Goal: Task Accomplishment & Management: Manage account settings

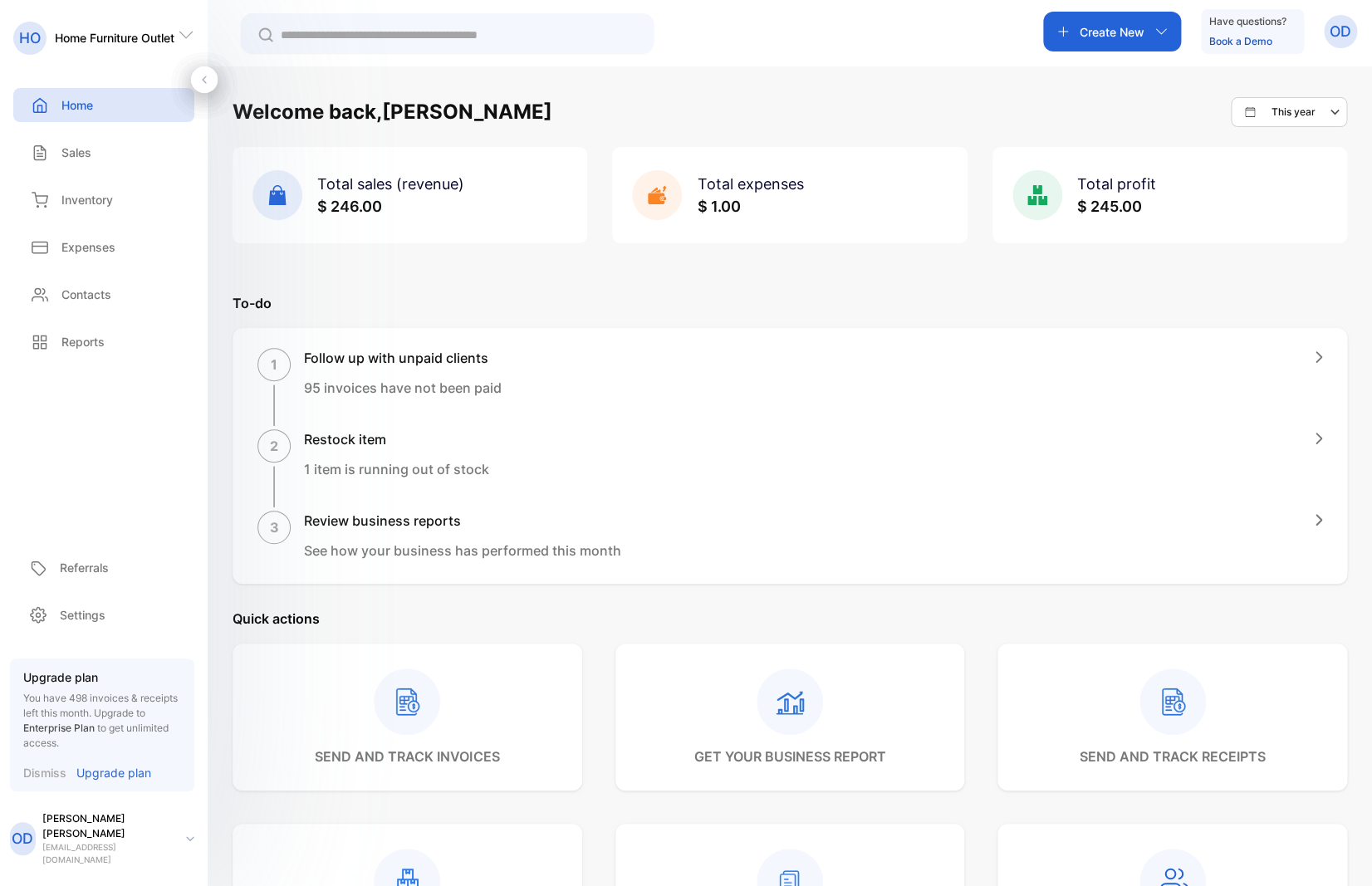
click at [79, 202] on p "Inventory" at bounding box center [87, 199] width 51 height 18
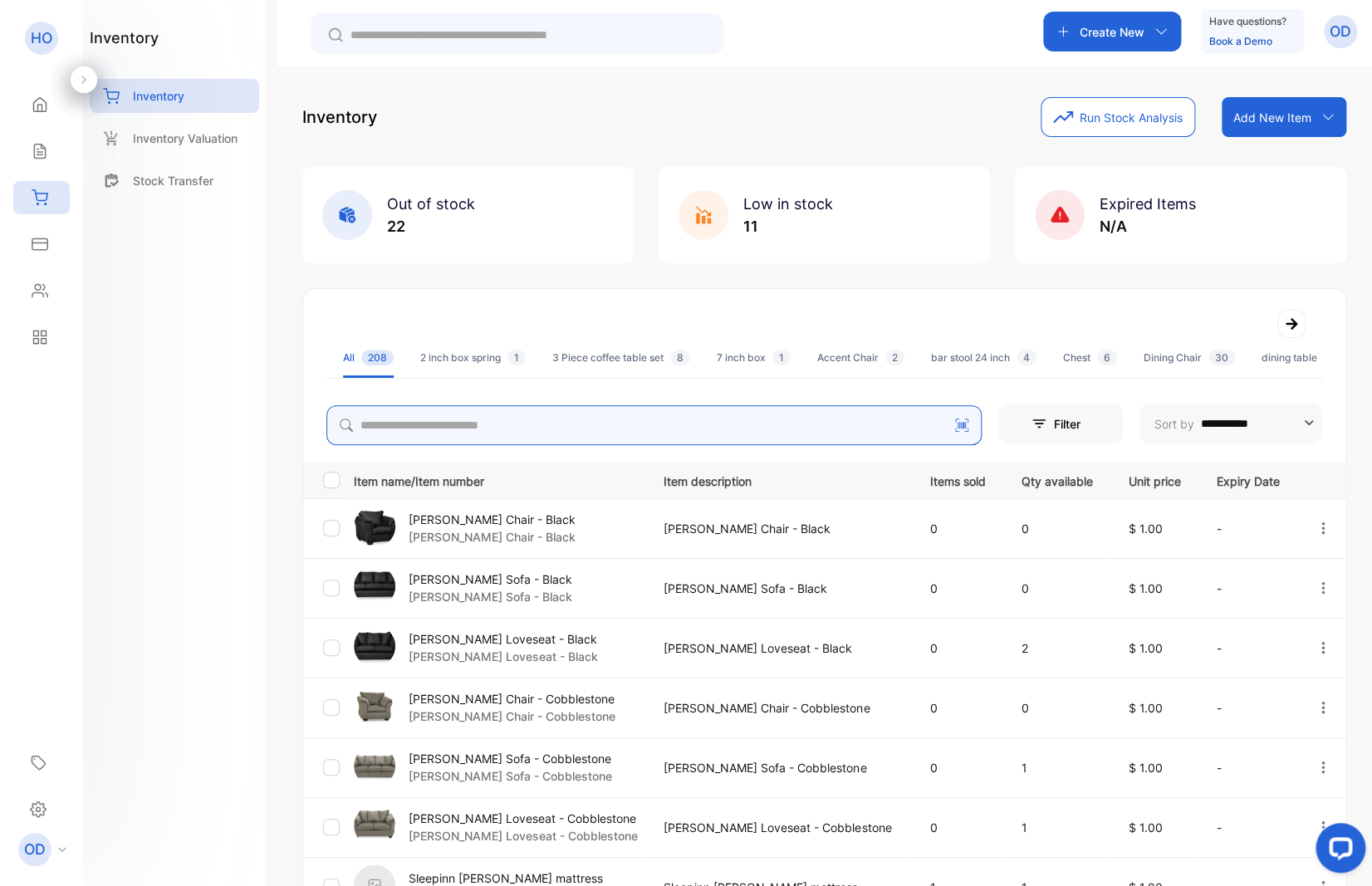
click at [458, 425] on input "search" at bounding box center [654, 425] width 655 height 40
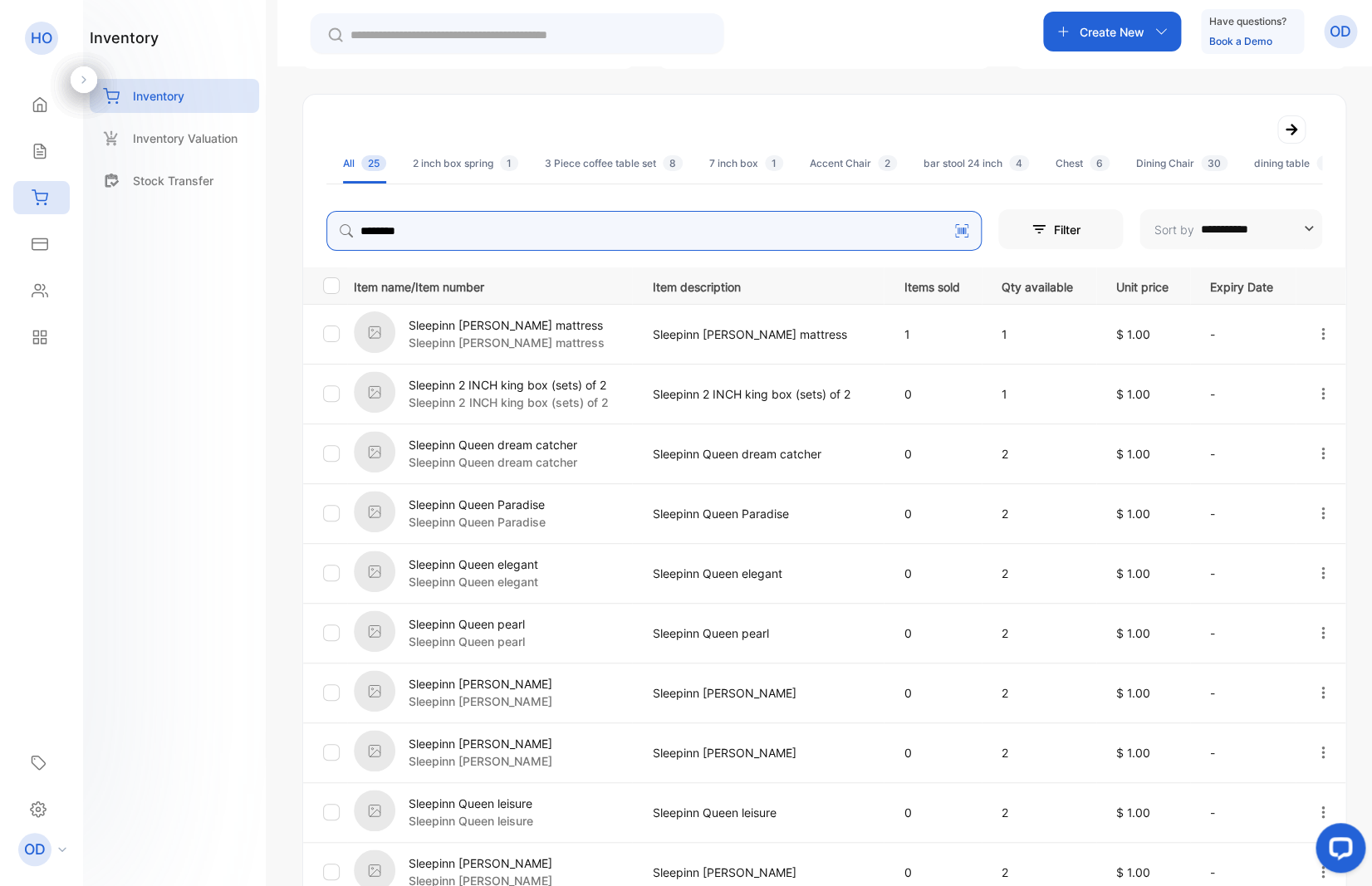
scroll to position [354, 0]
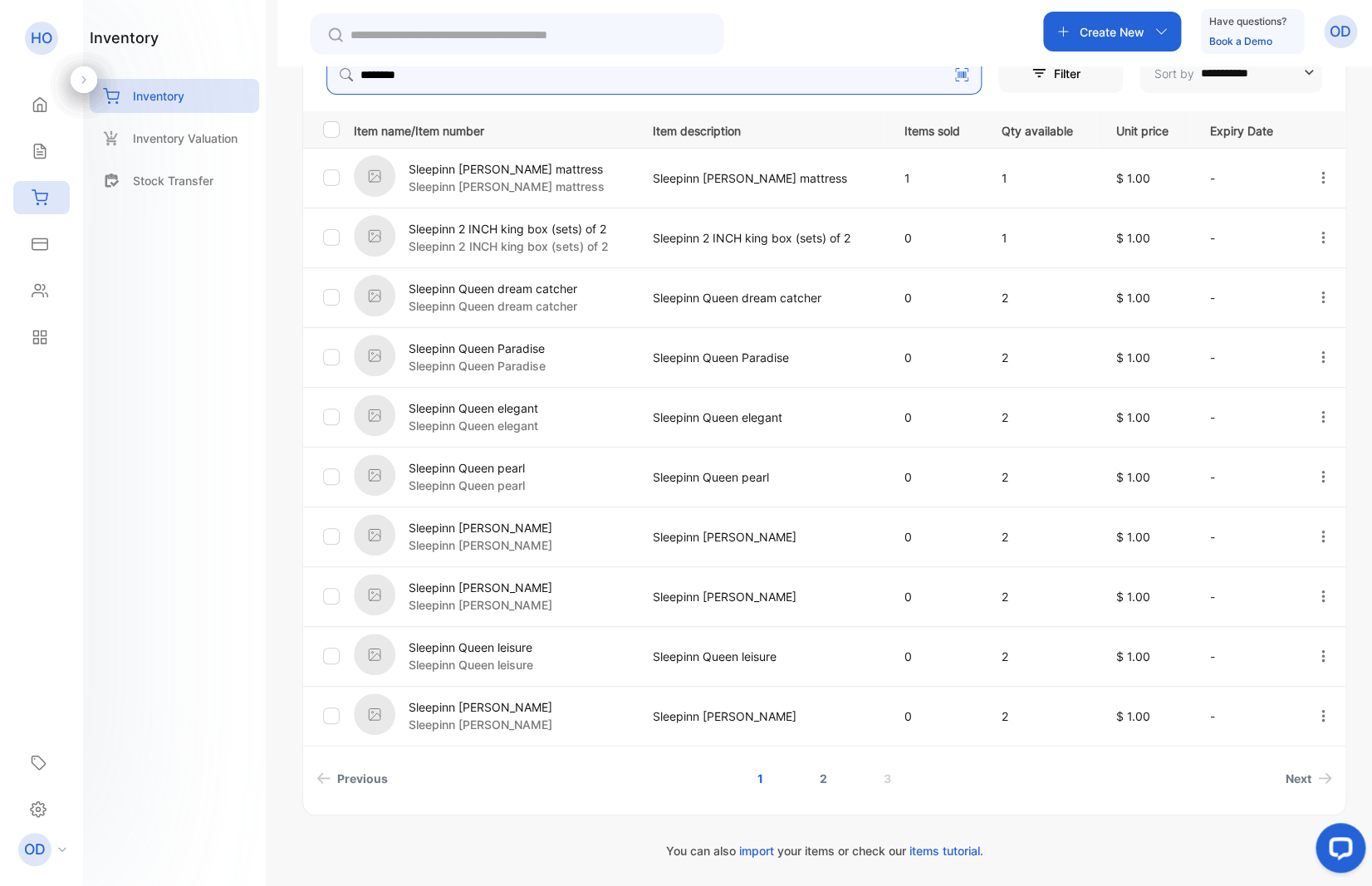
type input "********"
click at [811, 771] on link "2" at bounding box center [823, 777] width 48 height 31
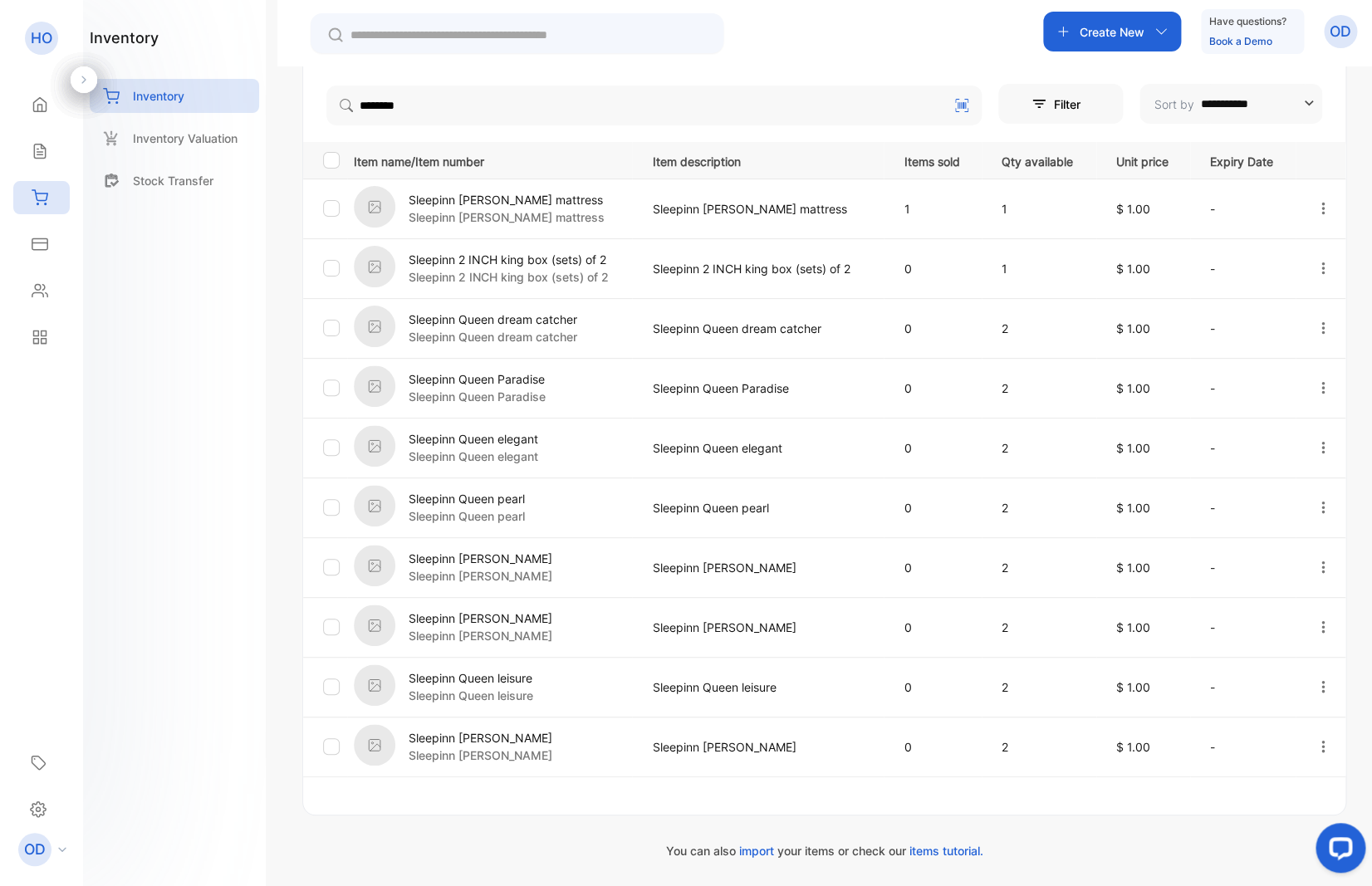
scroll to position [322, 0]
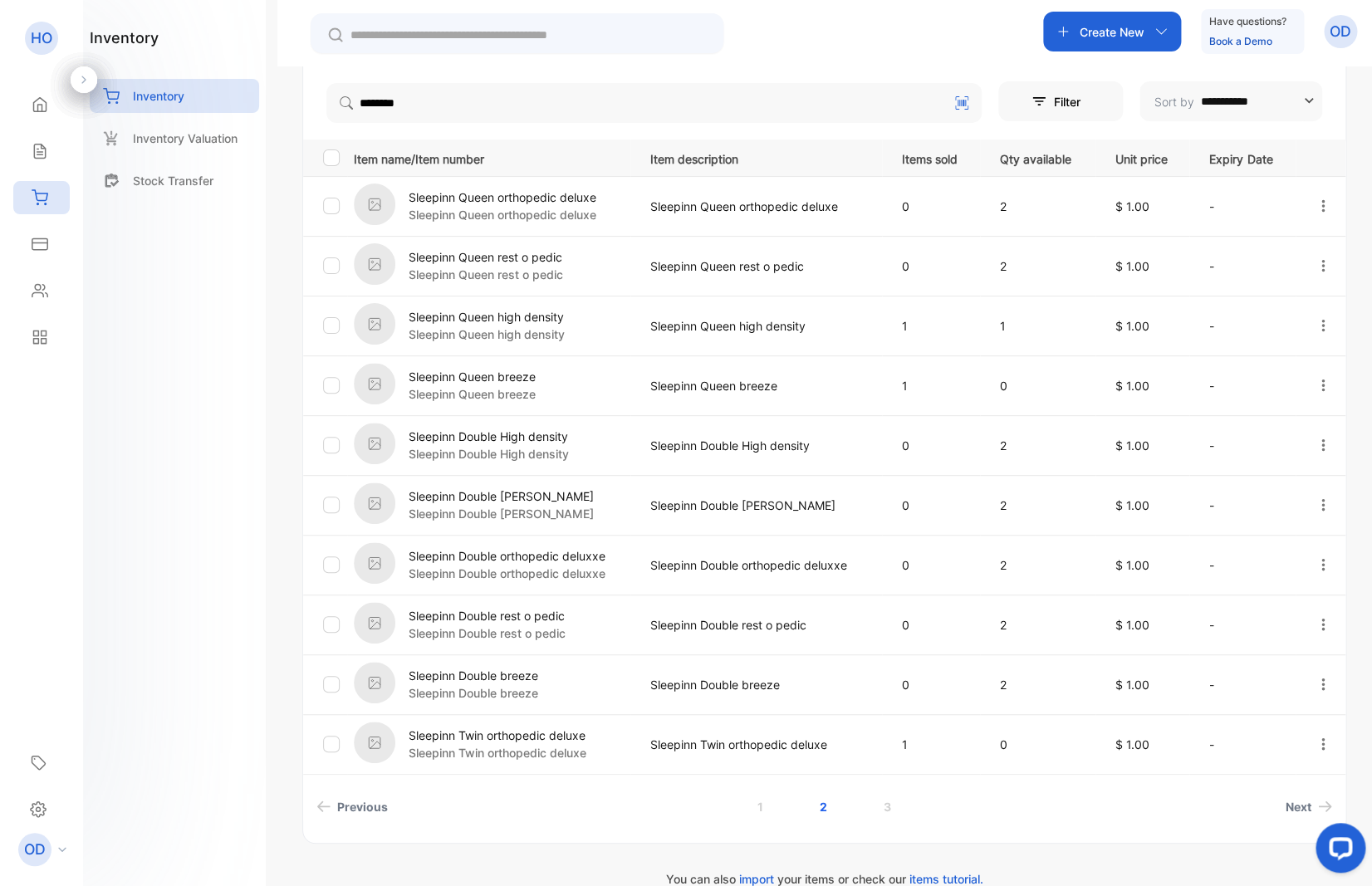
click at [540, 333] on p "Sleepinn Queen high density" at bounding box center [487, 334] width 156 height 18
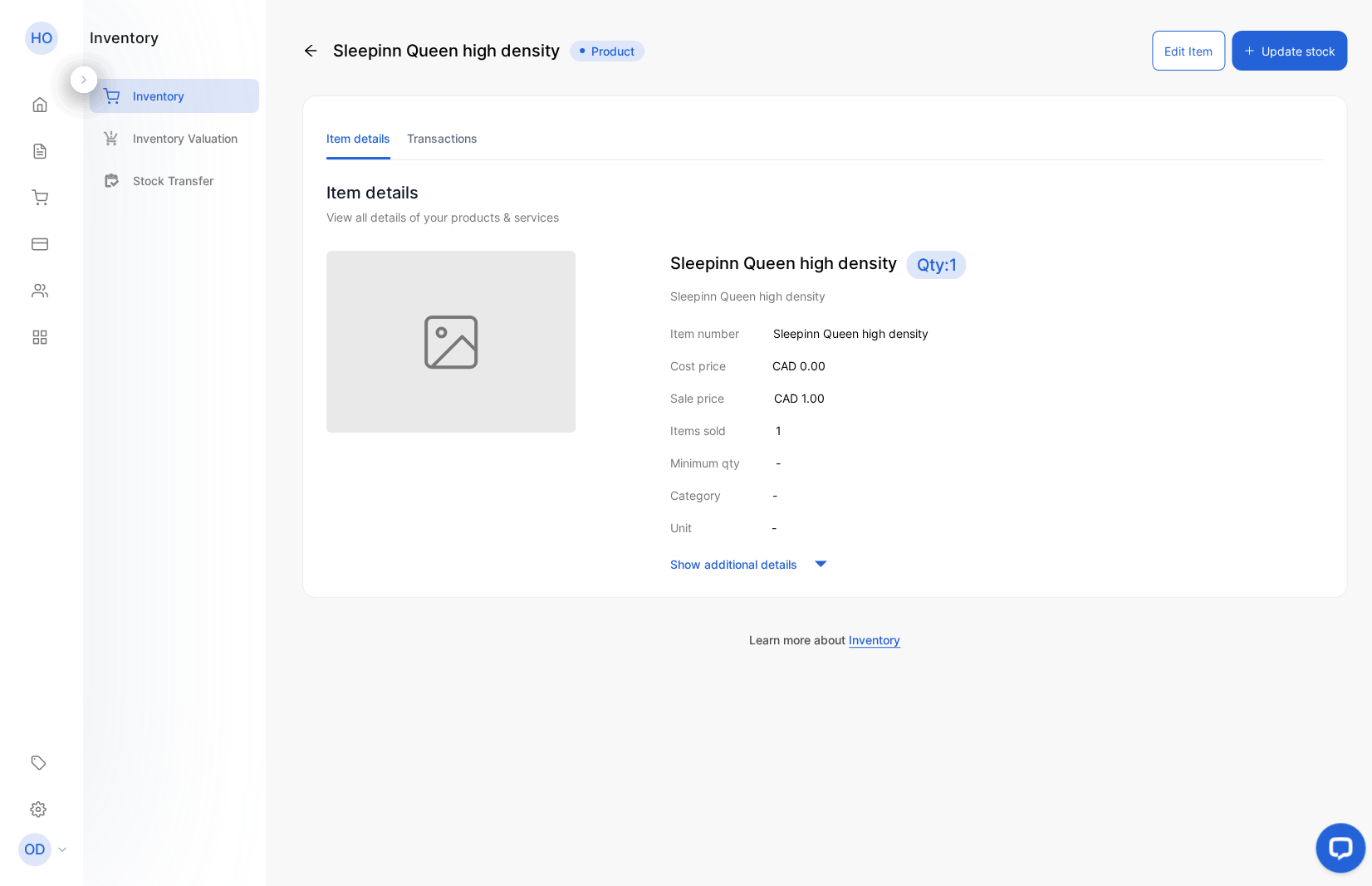
click at [1188, 57] on button "Edit Item" at bounding box center [1189, 51] width 73 height 40
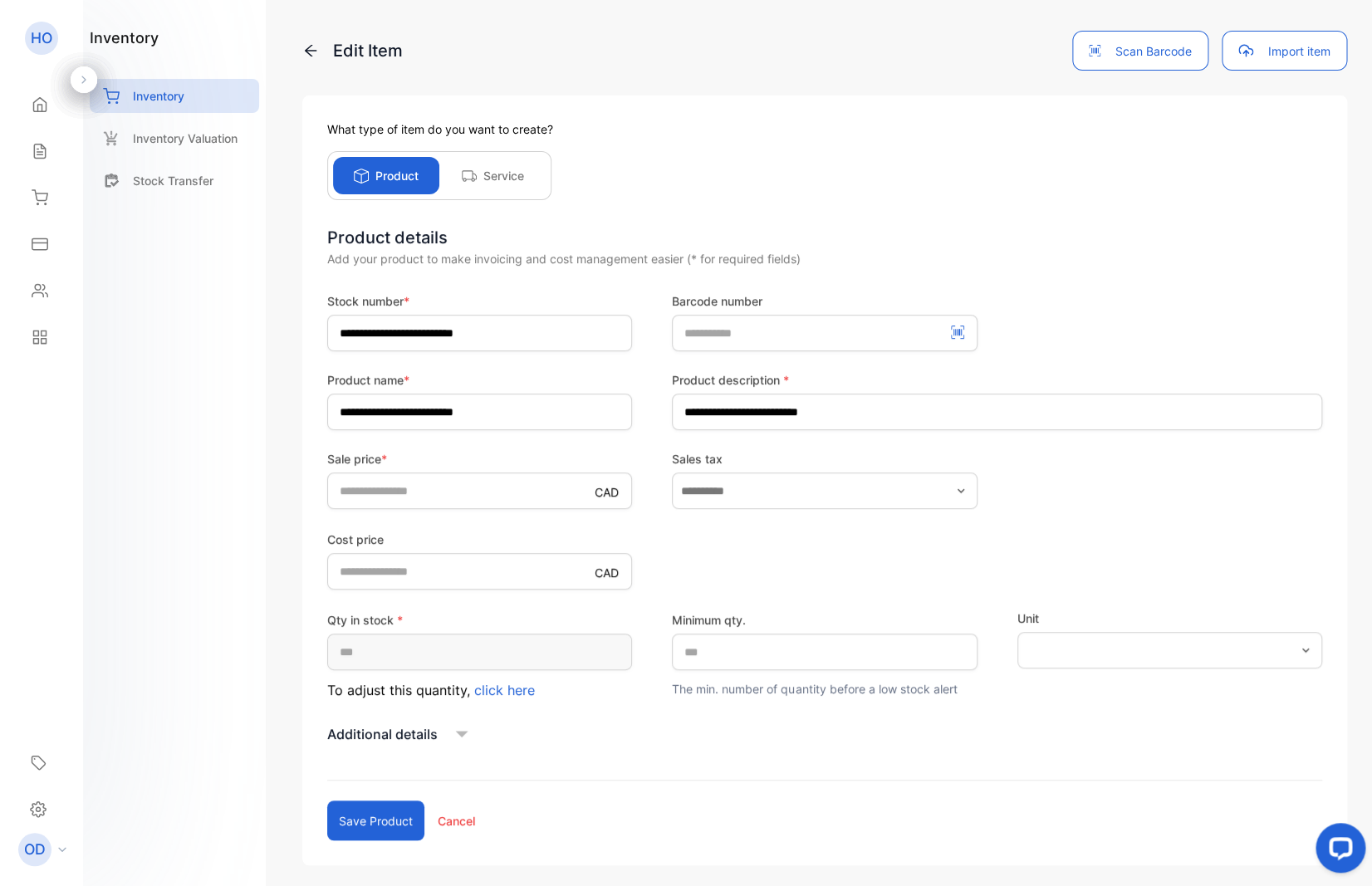
click at [518, 689] on span "click here" at bounding box center [504, 690] width 61 height 17
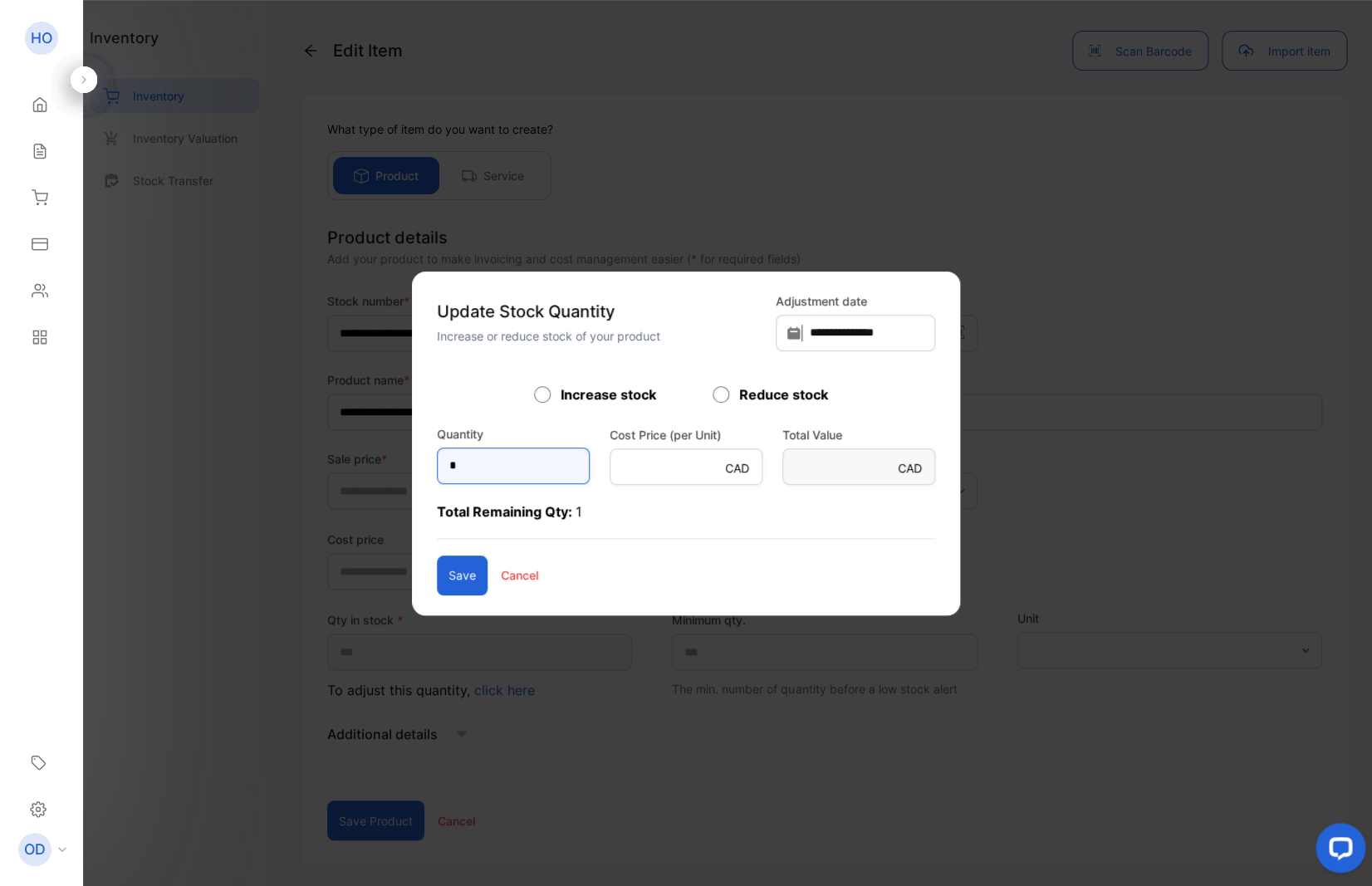
click at [437, 460] on input "*" at bounding box center [513, 465] width 153 height 36
type input "*"
click at [437, 575] on button "Save" at bounding box center [462, 575] width 51 height 40
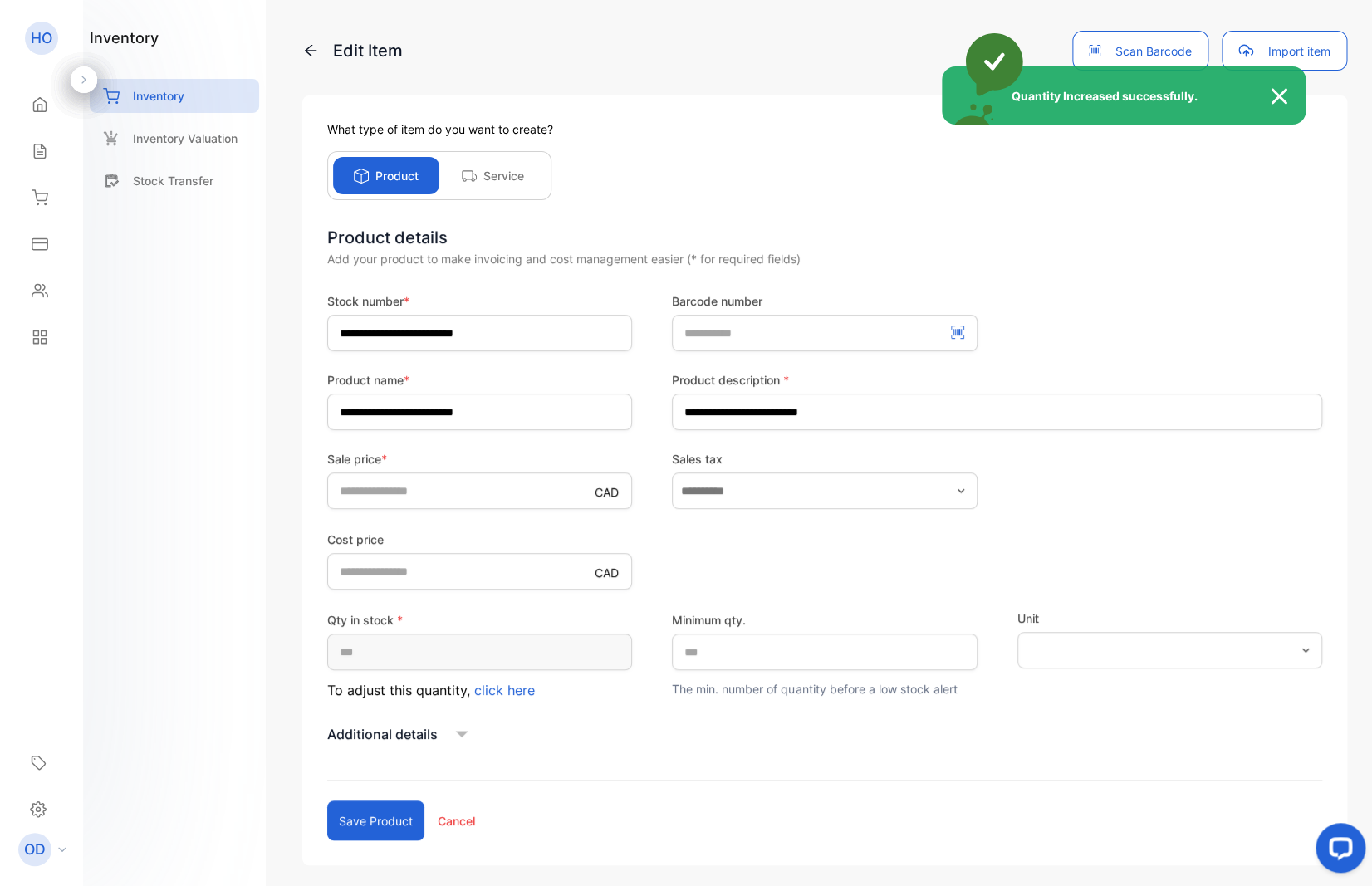
type input "*"
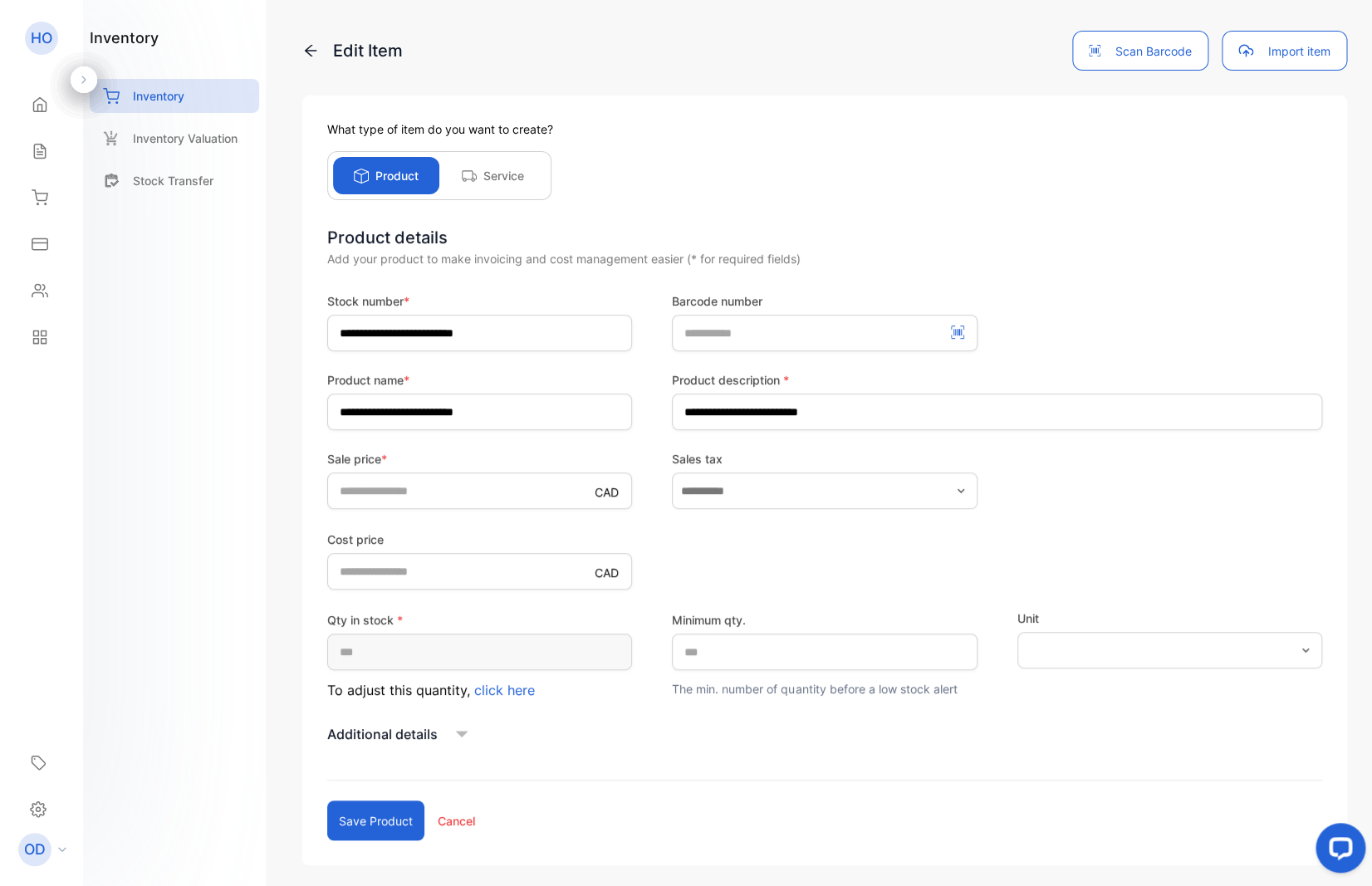
click at [369, 820] on button "Save product" at bounding box center [376, 820] width 97 height 40
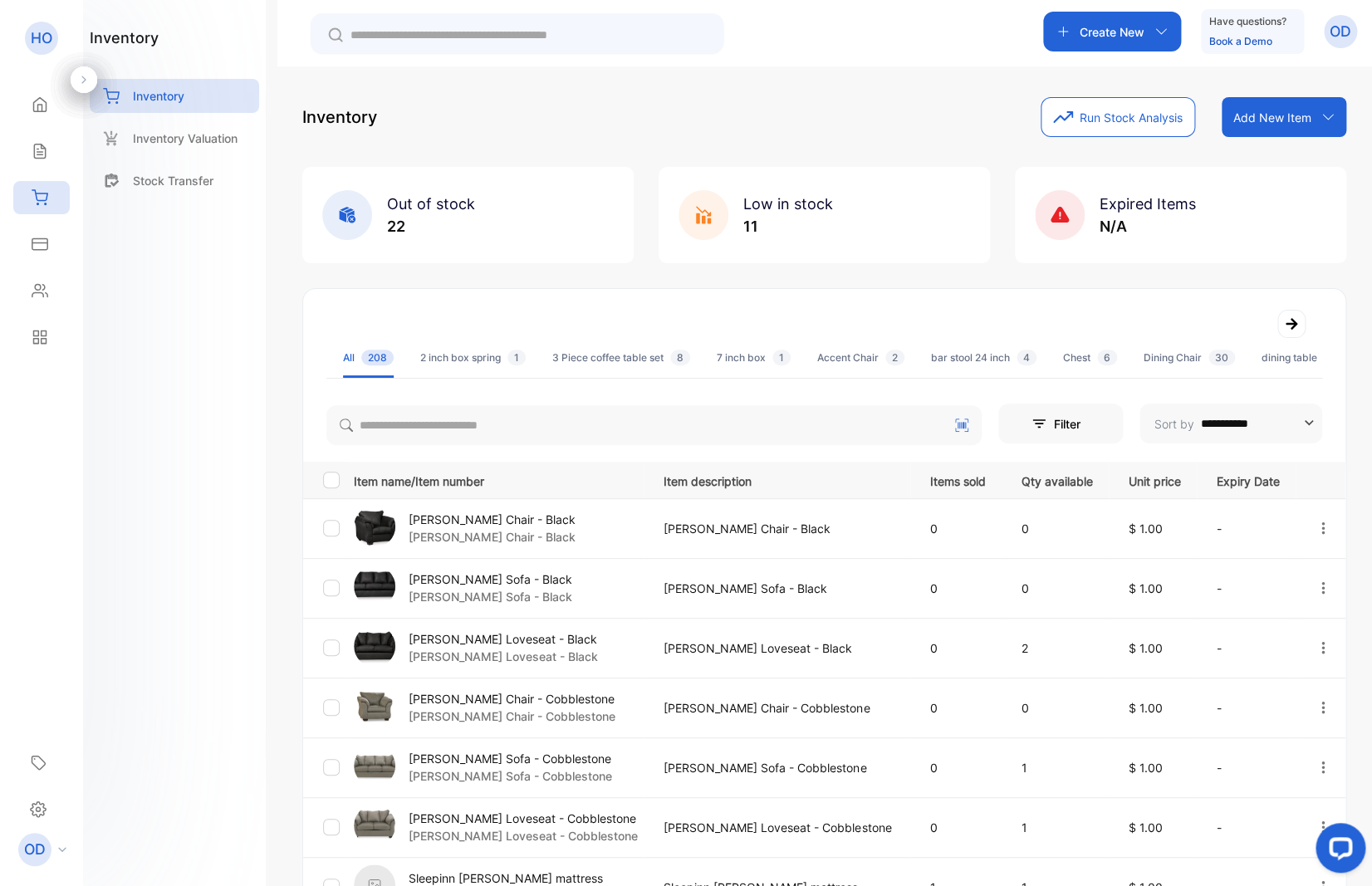
drag, startPoint x: 503, startPoint y: 406, endPoint x: 498, endPoint y: 418, distance: 13.0
click at [498, 416] on div at bounding box center [654, 422] width 655 height 47
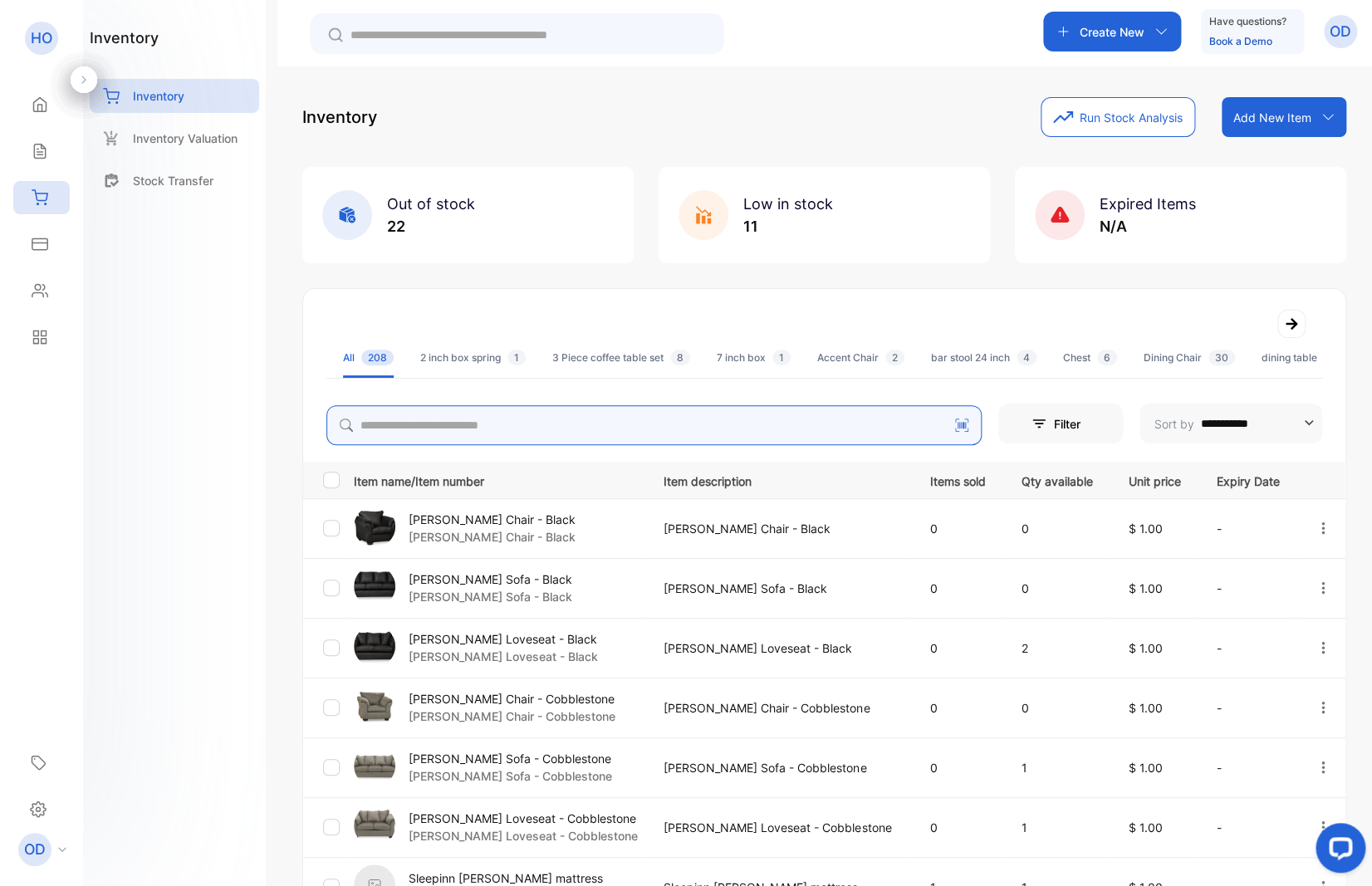
click at [495, 435] on input "search" at bounding box center [654, 425] width 655 height 40
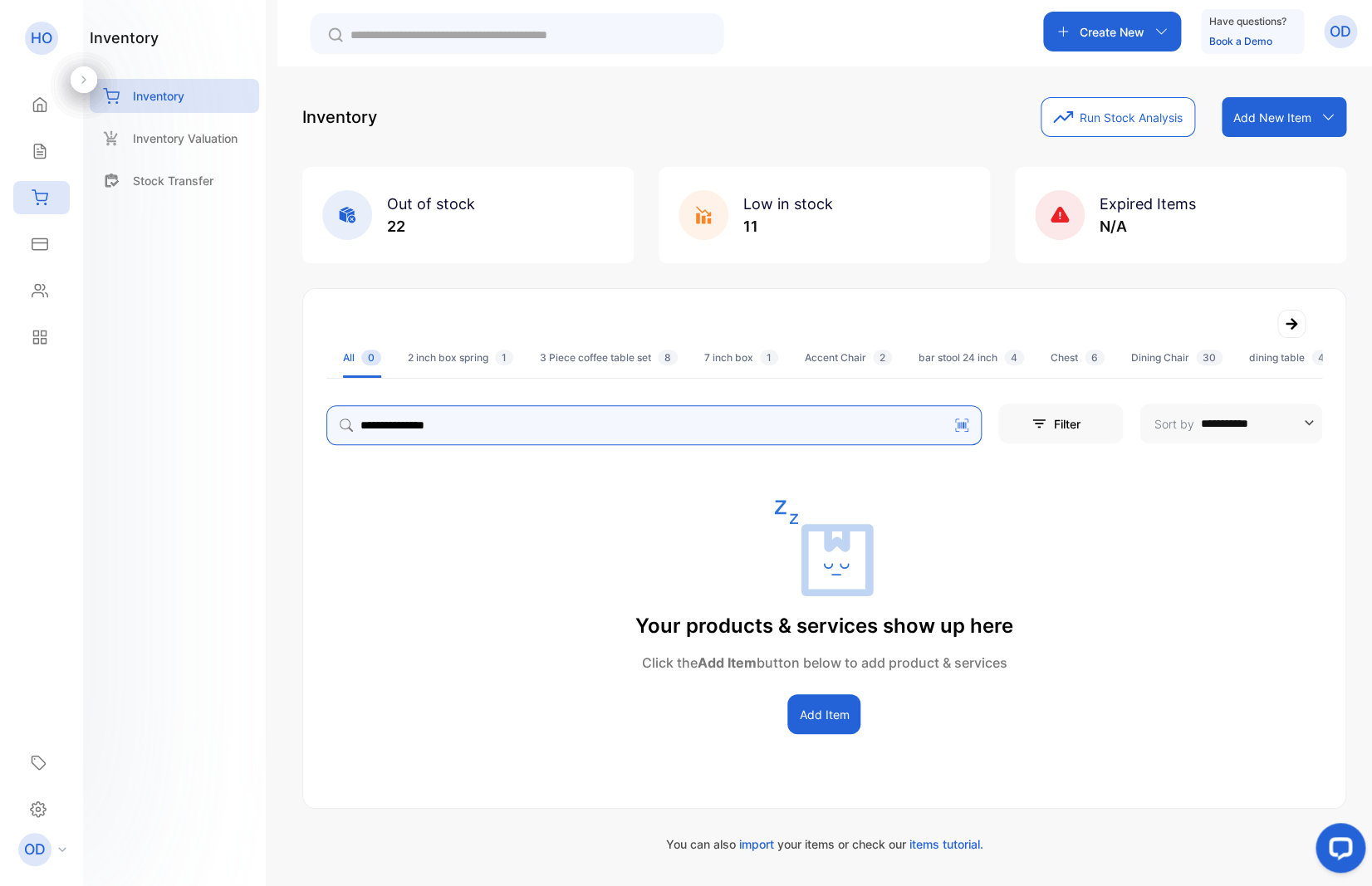
drag, startPoint x: 409, startPoint y: 426, endPoint x: 306, endPoint y: 436, distance: 103.5
click at [327, 438] on input "**********" at bounding box center [654, 425] width 655 height 40
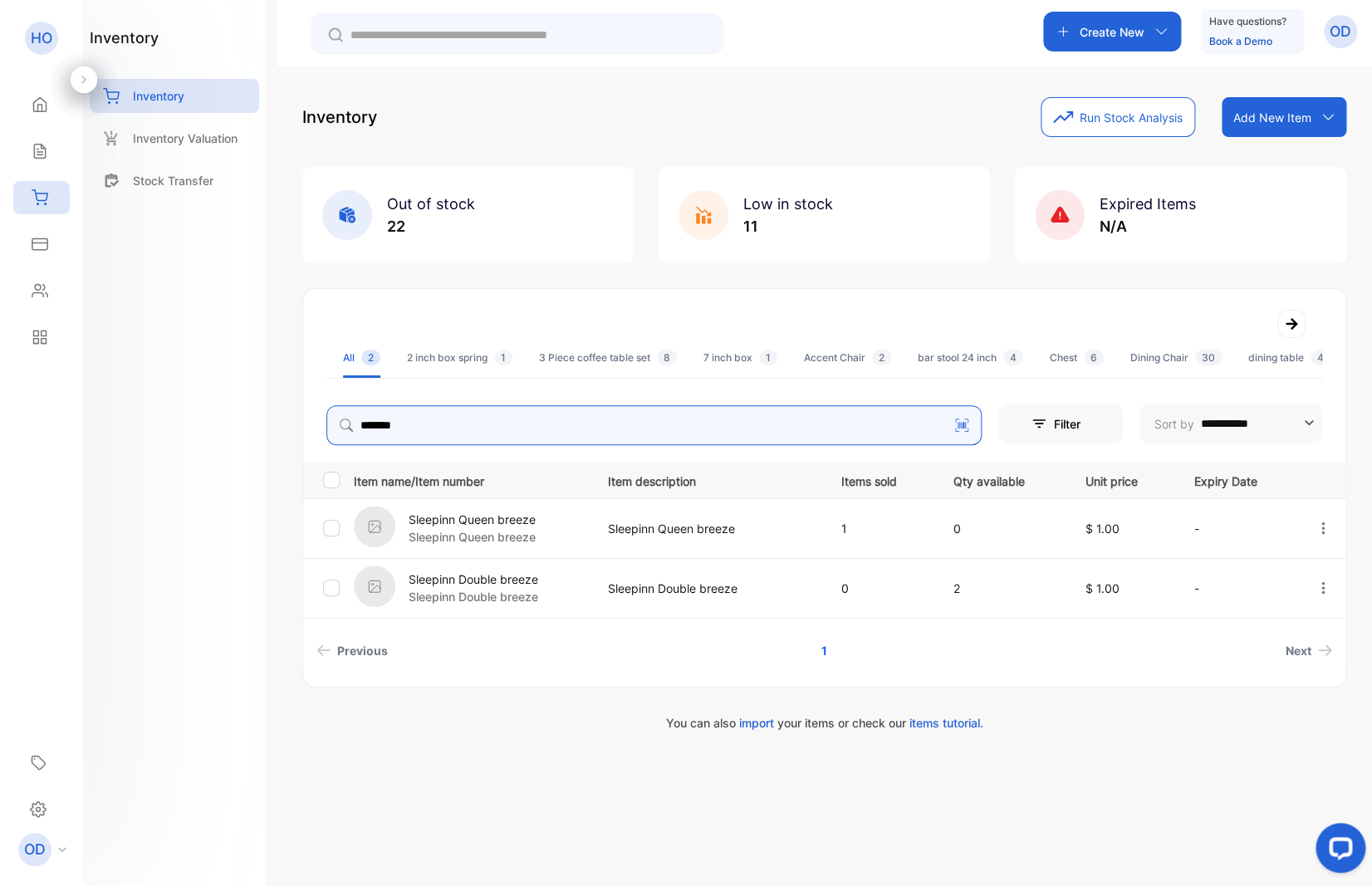
type input "******"
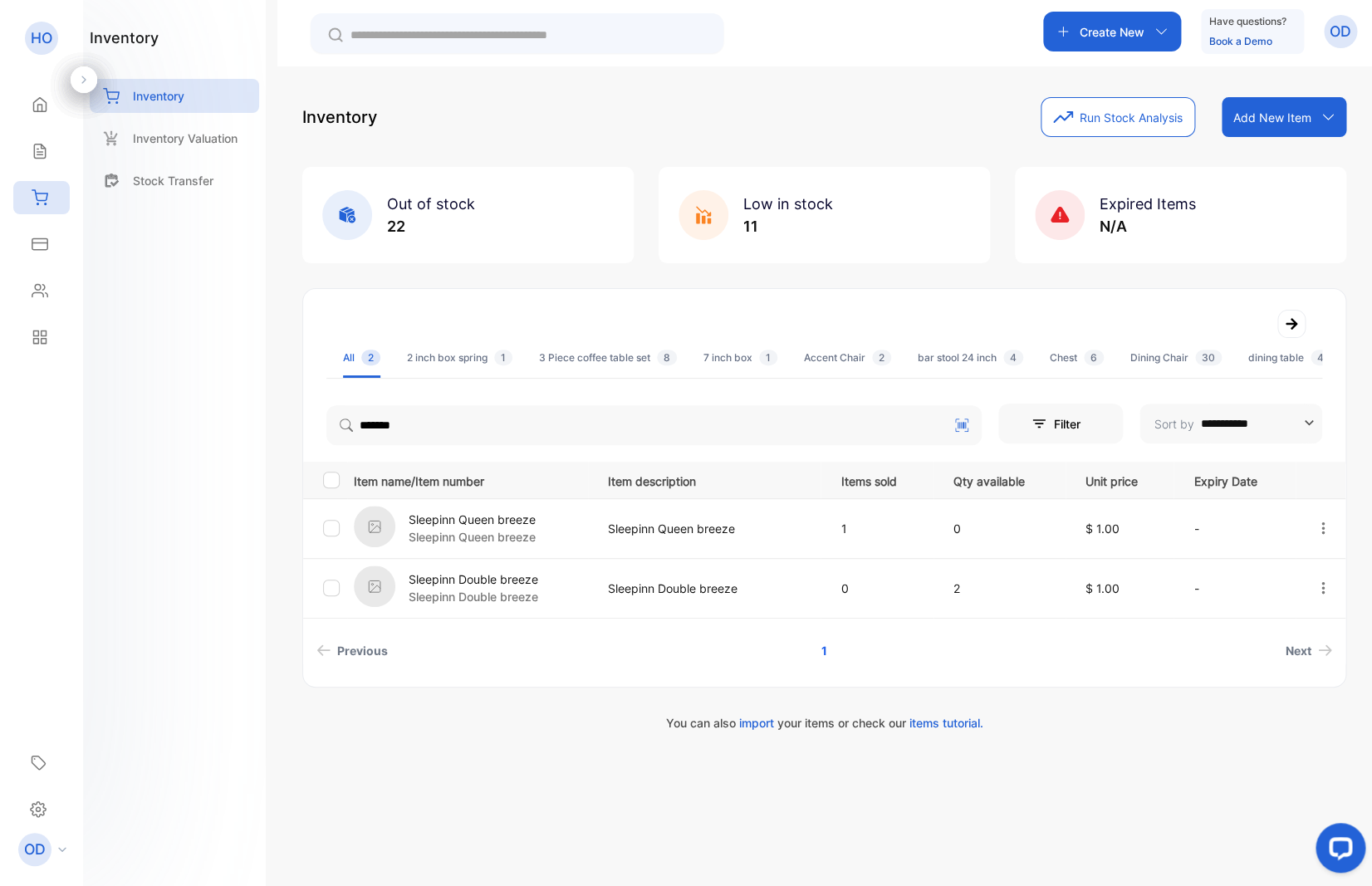
click at [475, 520] on p "Sleepinn Queen breeze" at bounding box center [473, 519] width 127 height 18
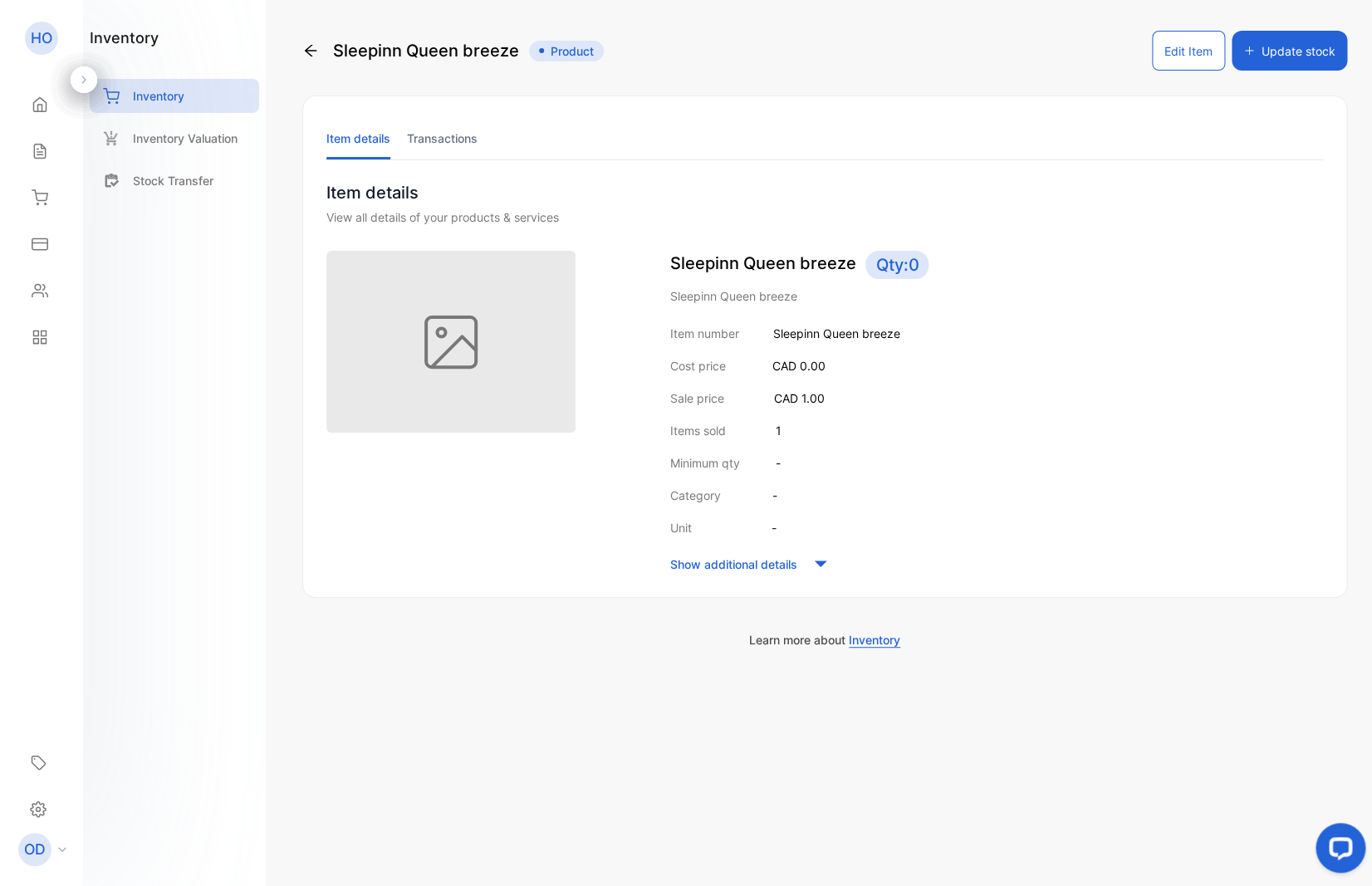
click at [1178, 57] on button "Edit Item" at bounding box center [1189, 51] width 73 height 40
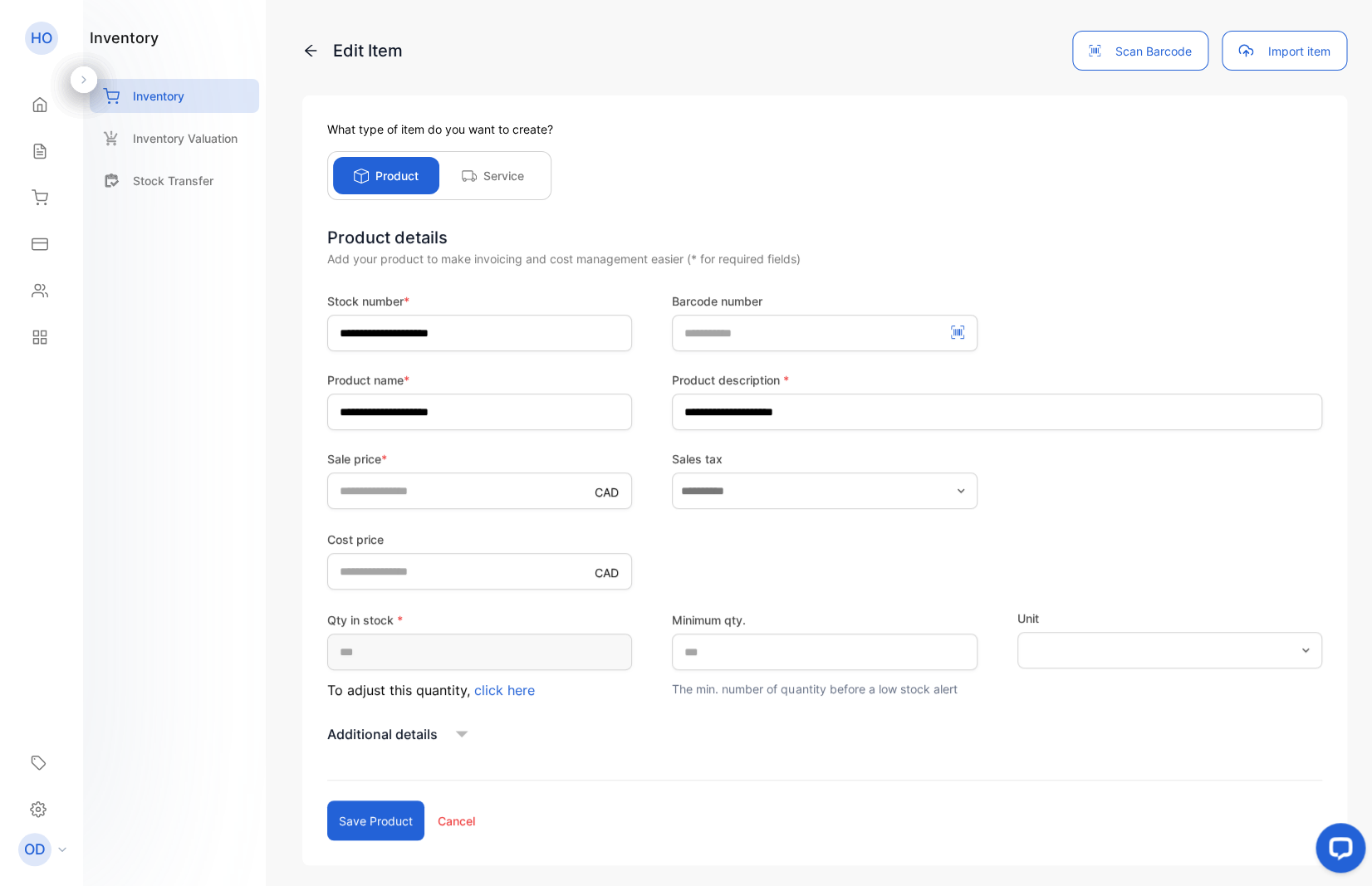
click at [505, 684] on span "click here" at bounding box center [504, 690] width 61 height 17
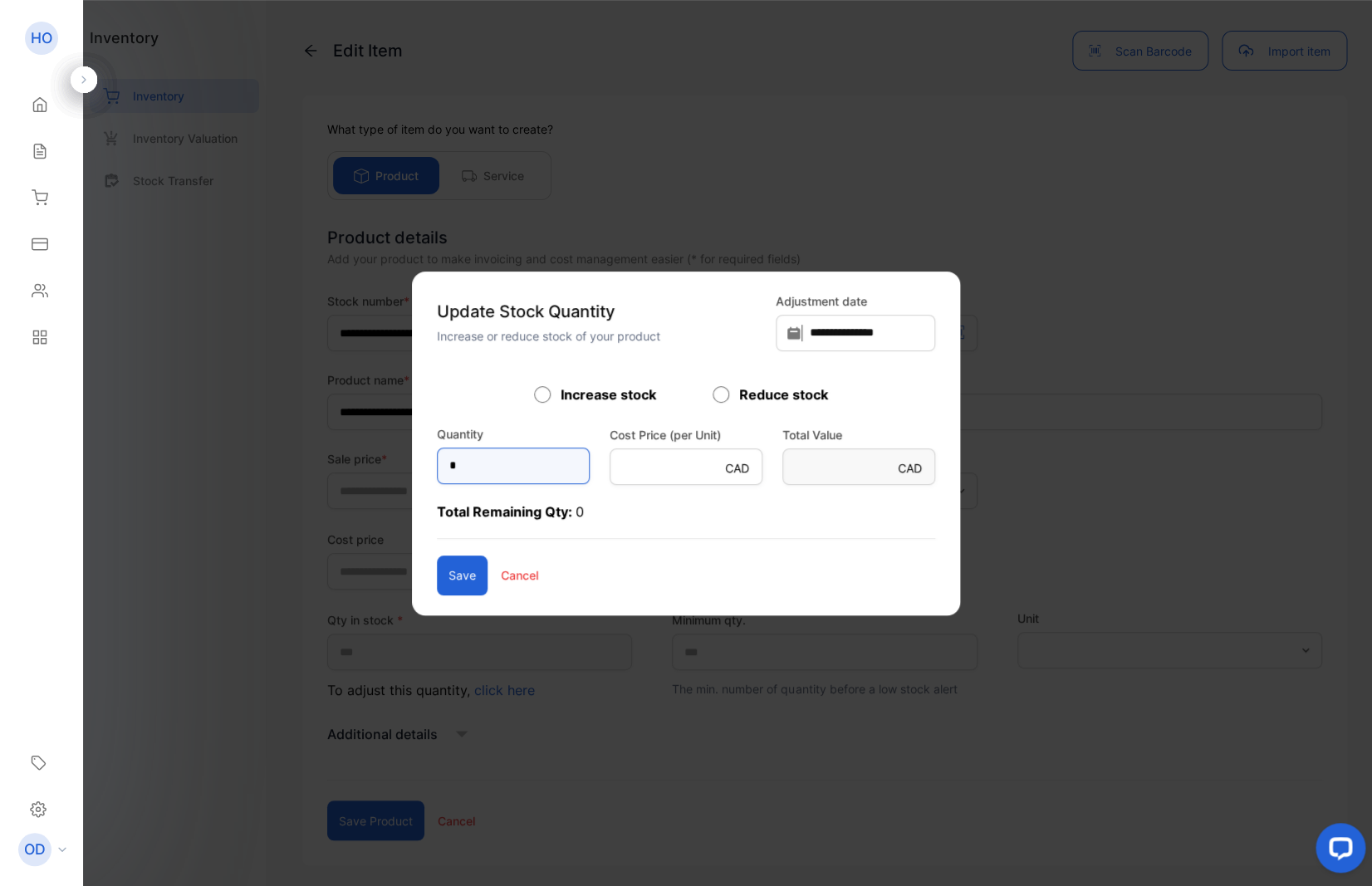
drag, startPoint x: 414, startPoint y: 466, endPoint x: 308, endPoint y: 470, distance: 106.1
click at [437, 470] on input "*" at bounding box center [513, 465] width 153 height 36
type input "*"
click at [437, 577] on button "Save" at bounding box center [462, 575] width 51 height 40
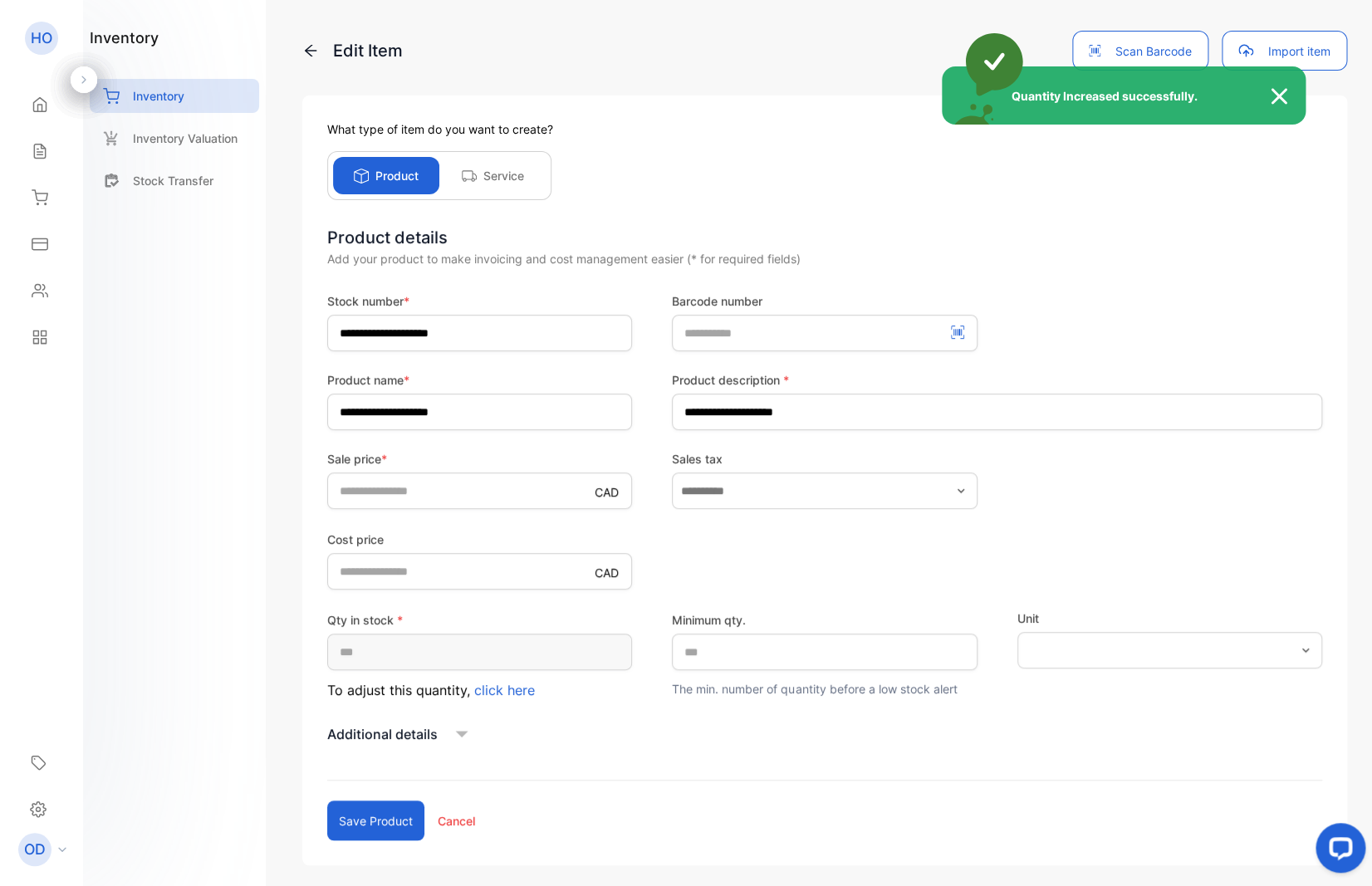
type input "*"
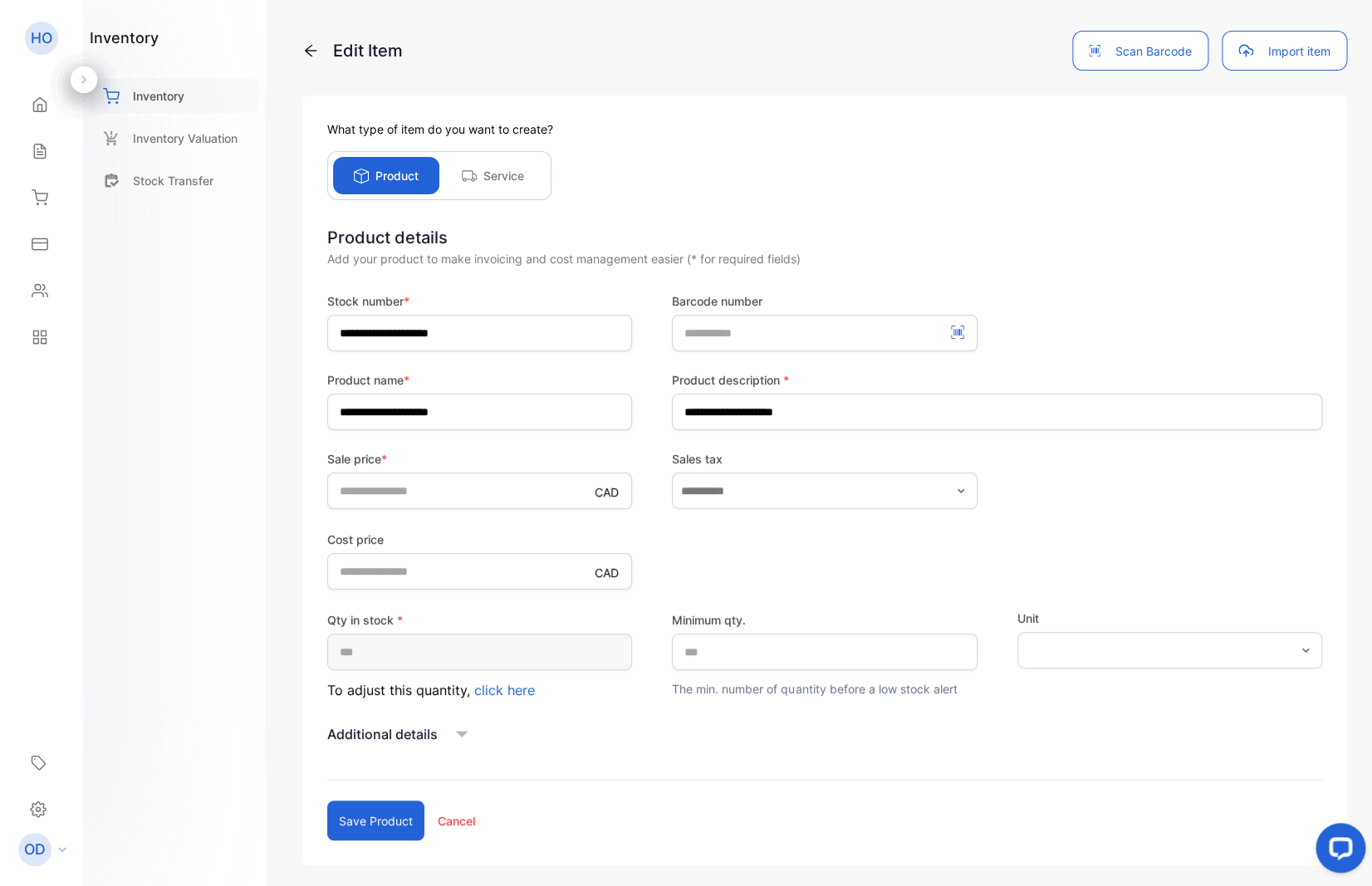
click at [167, 97] on p "Inventory" at bounding box center [158, 95] width 51 height 18
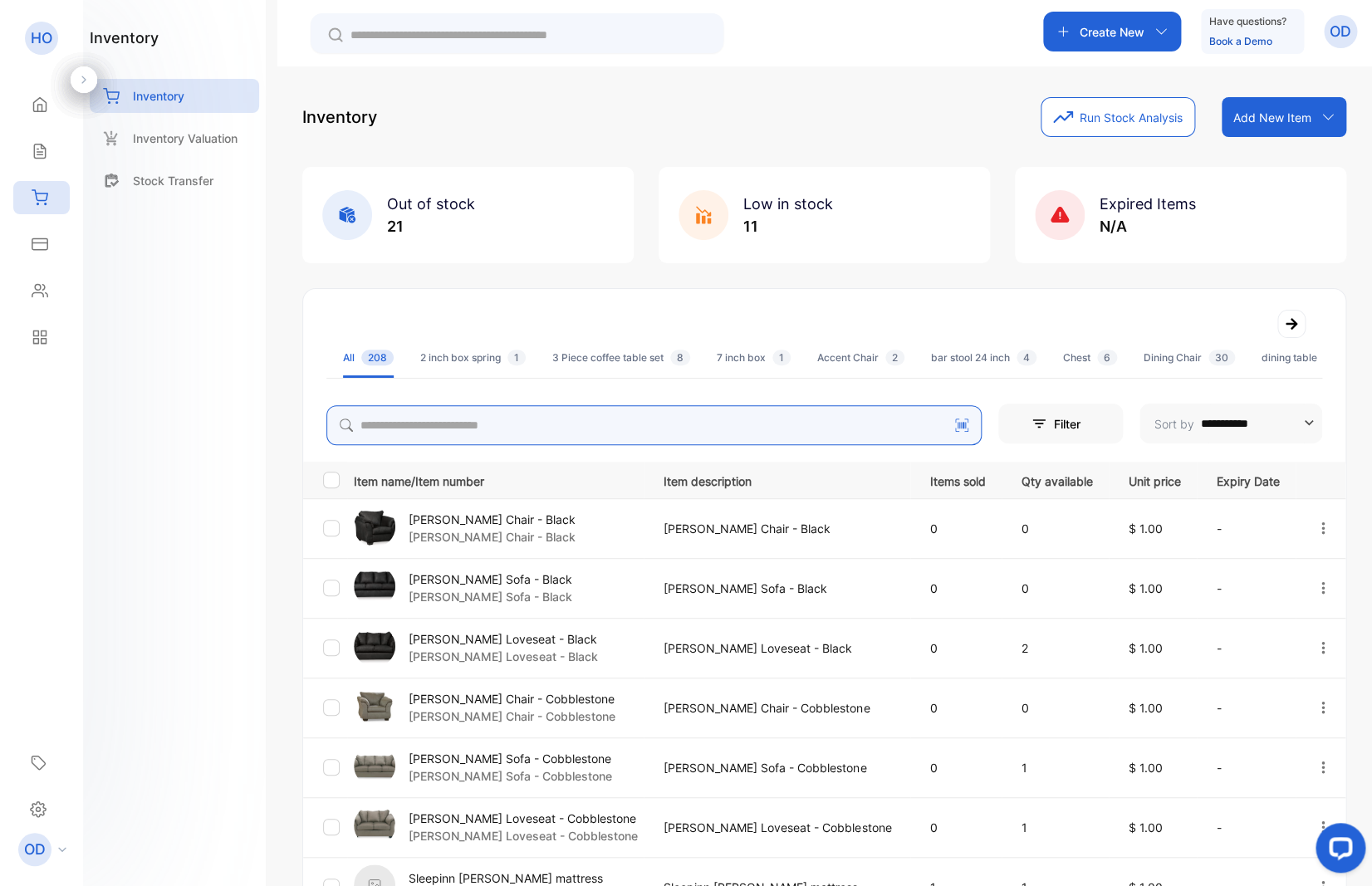
click at [429, 411] on input "search" at bounding box center [654, 425] width 655 height 40
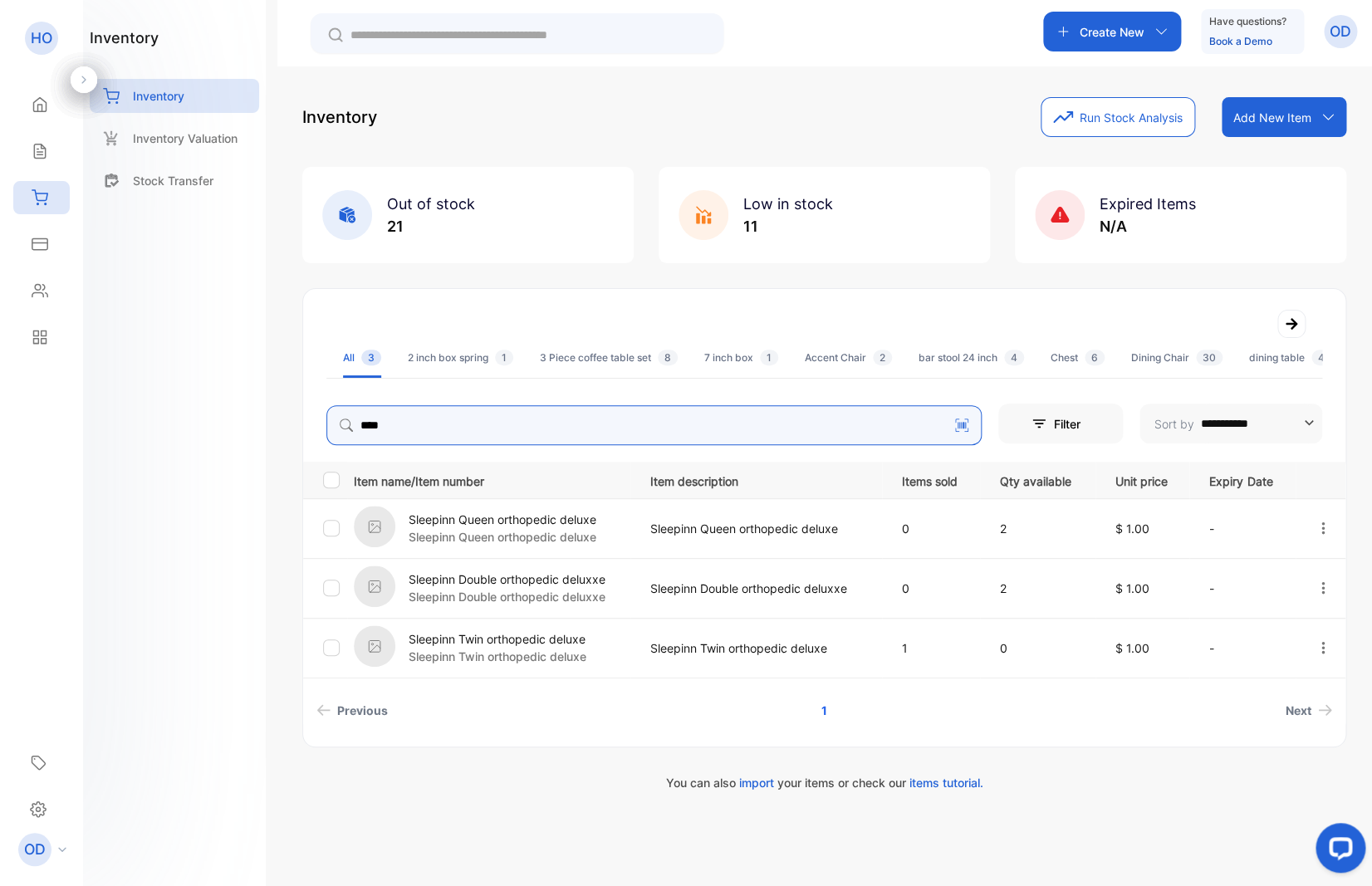
type input "****"
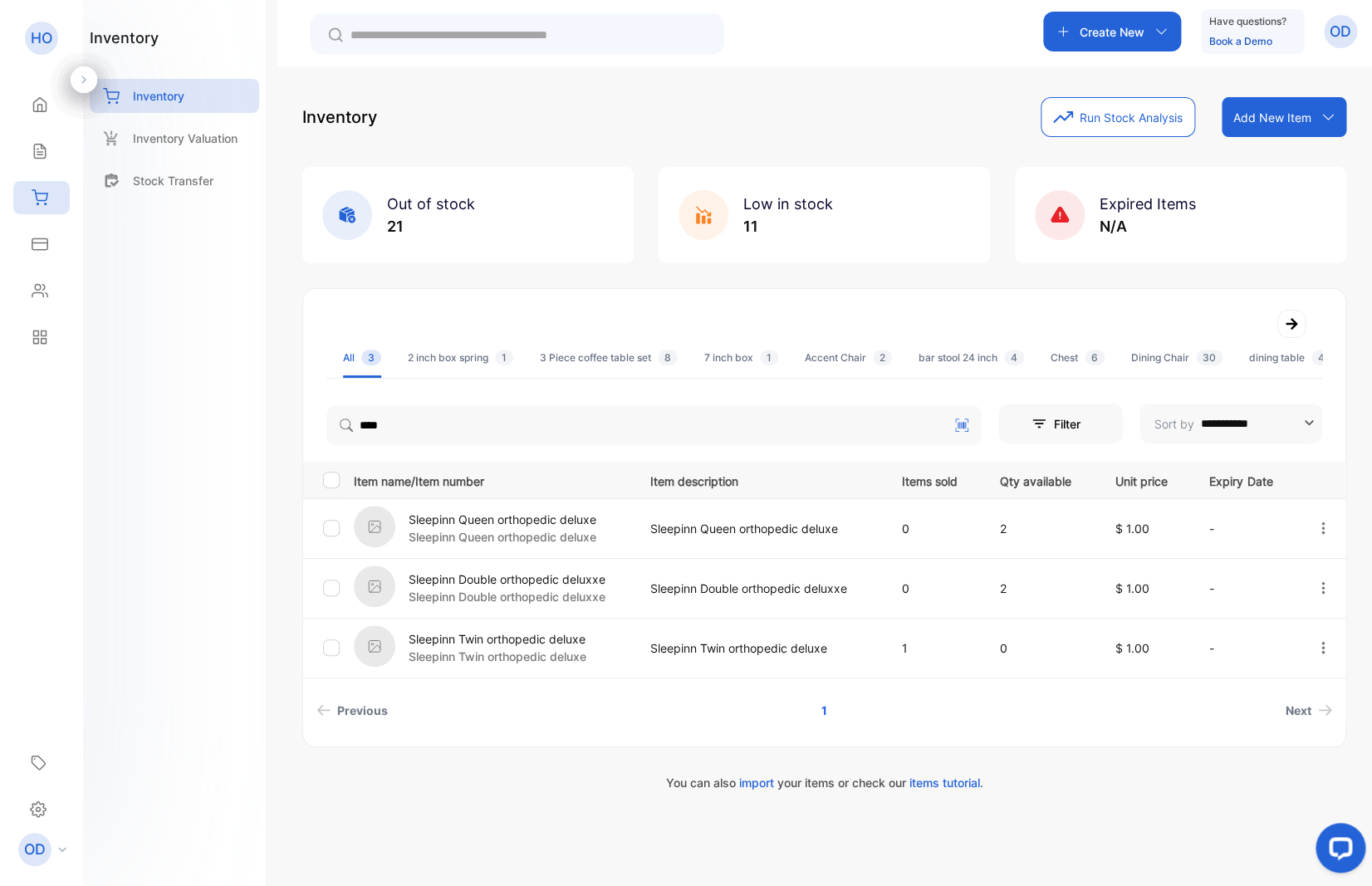
click at [445, 655] on p "Sleepinn Twin orthopedic deluxe" at bounding box center [498, 656] width 178 height 18
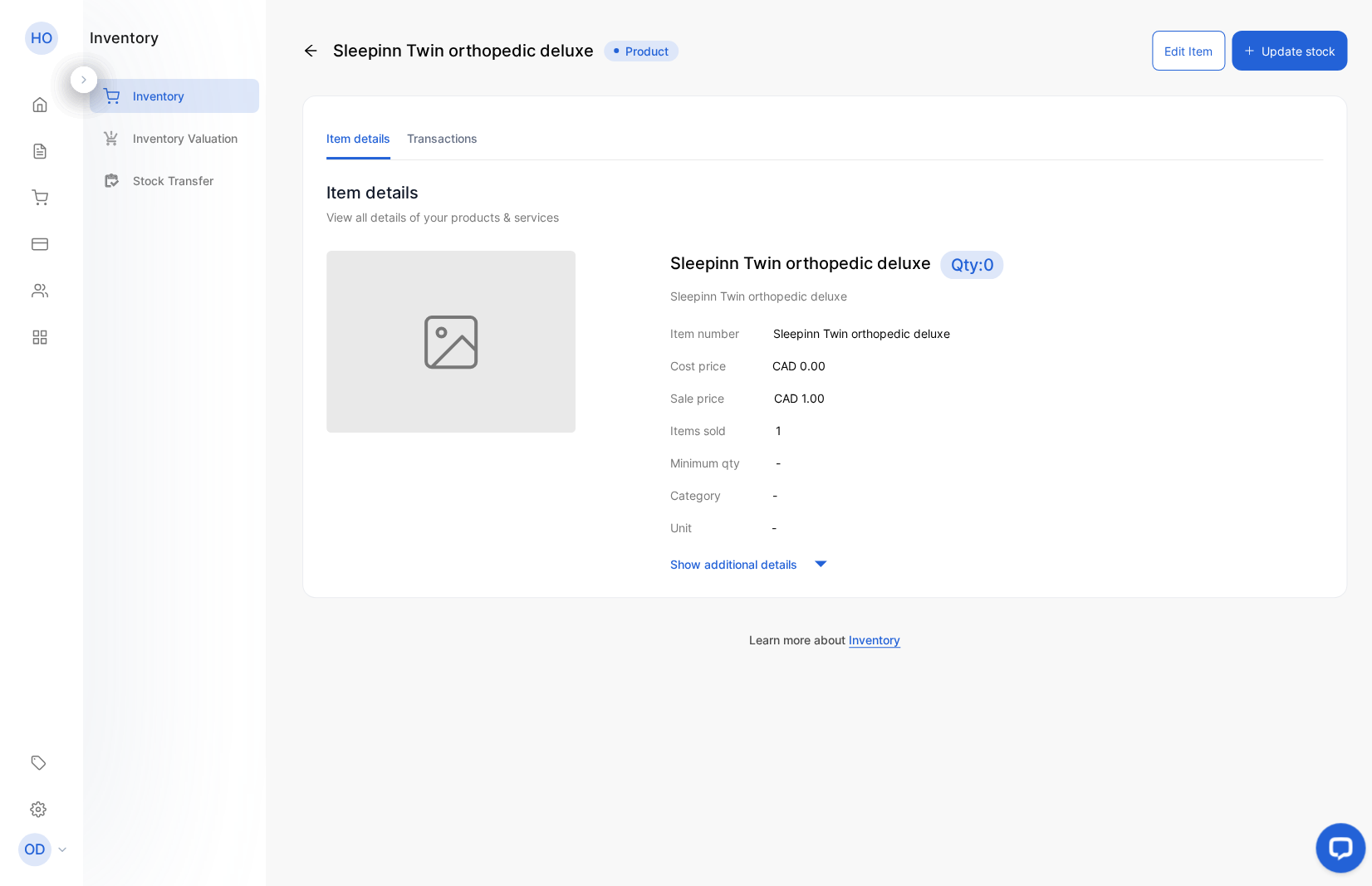
click at [1186, 50] on button "Edit Item" at bounding box center [1189, 51] width 73 height 40
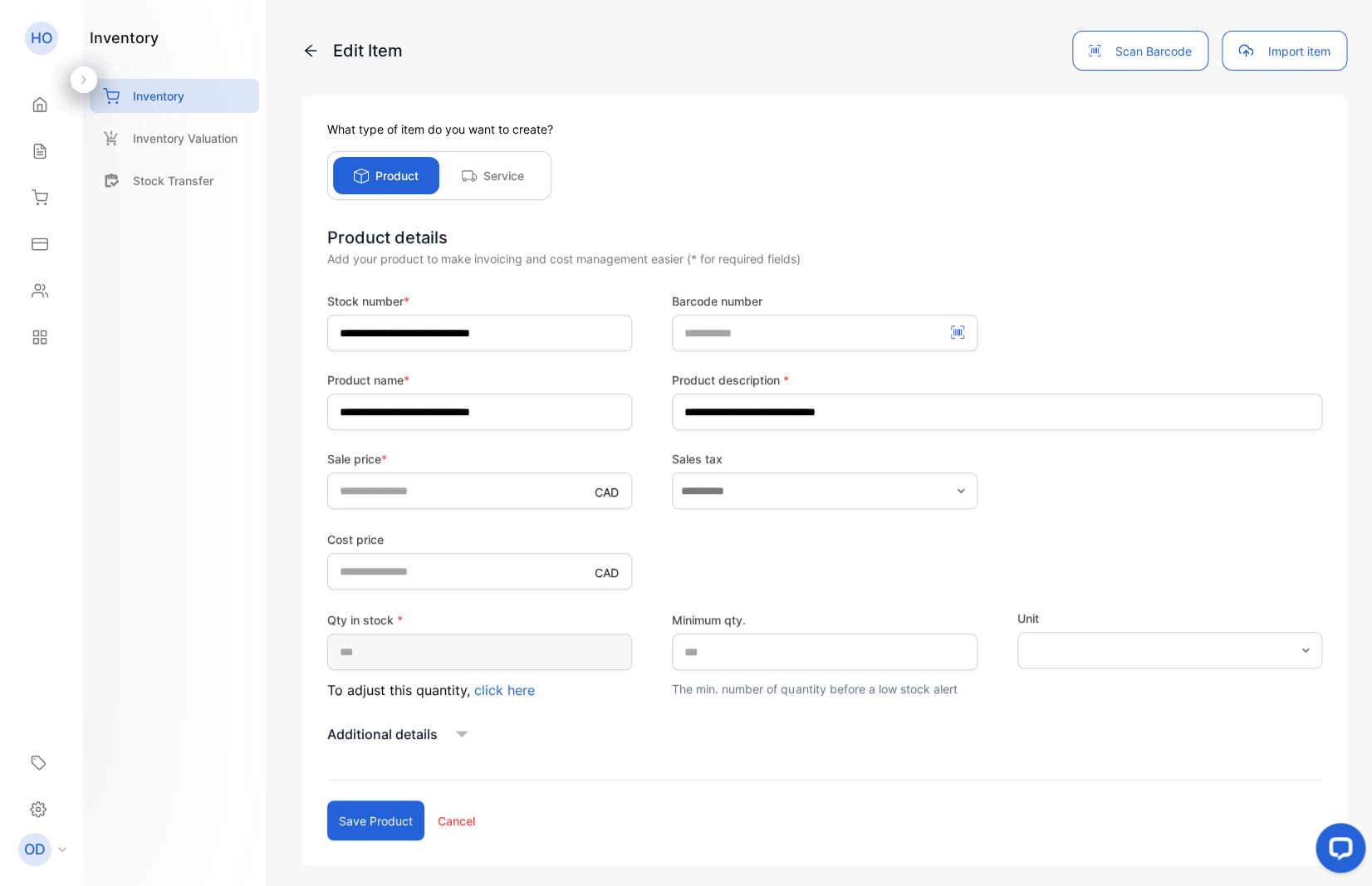
click at [501, 685] on span "click here" at bounding box center [504, 690] width 61 height 17
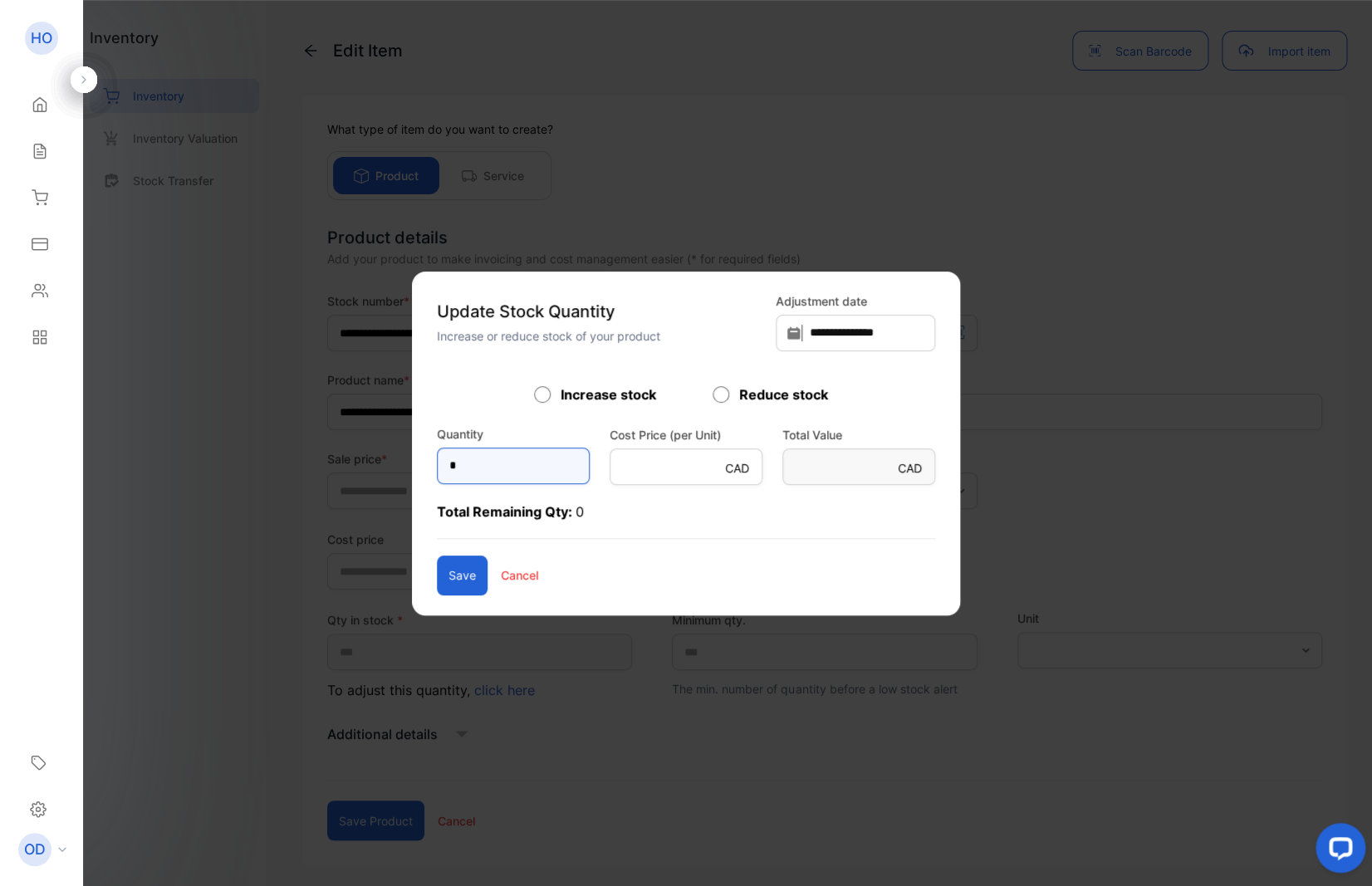
drag, startPoint x: 410, startPoint y: 458, endPoint x: 350, endPoint y: 465, distance: 60.4
click at [437, 465] on input "*" at bounding box center [513, 465] width 153 height 36
type input "*"
click at [437, 575] on button "Save" at bounding box center [462, 575] width 51 height 40
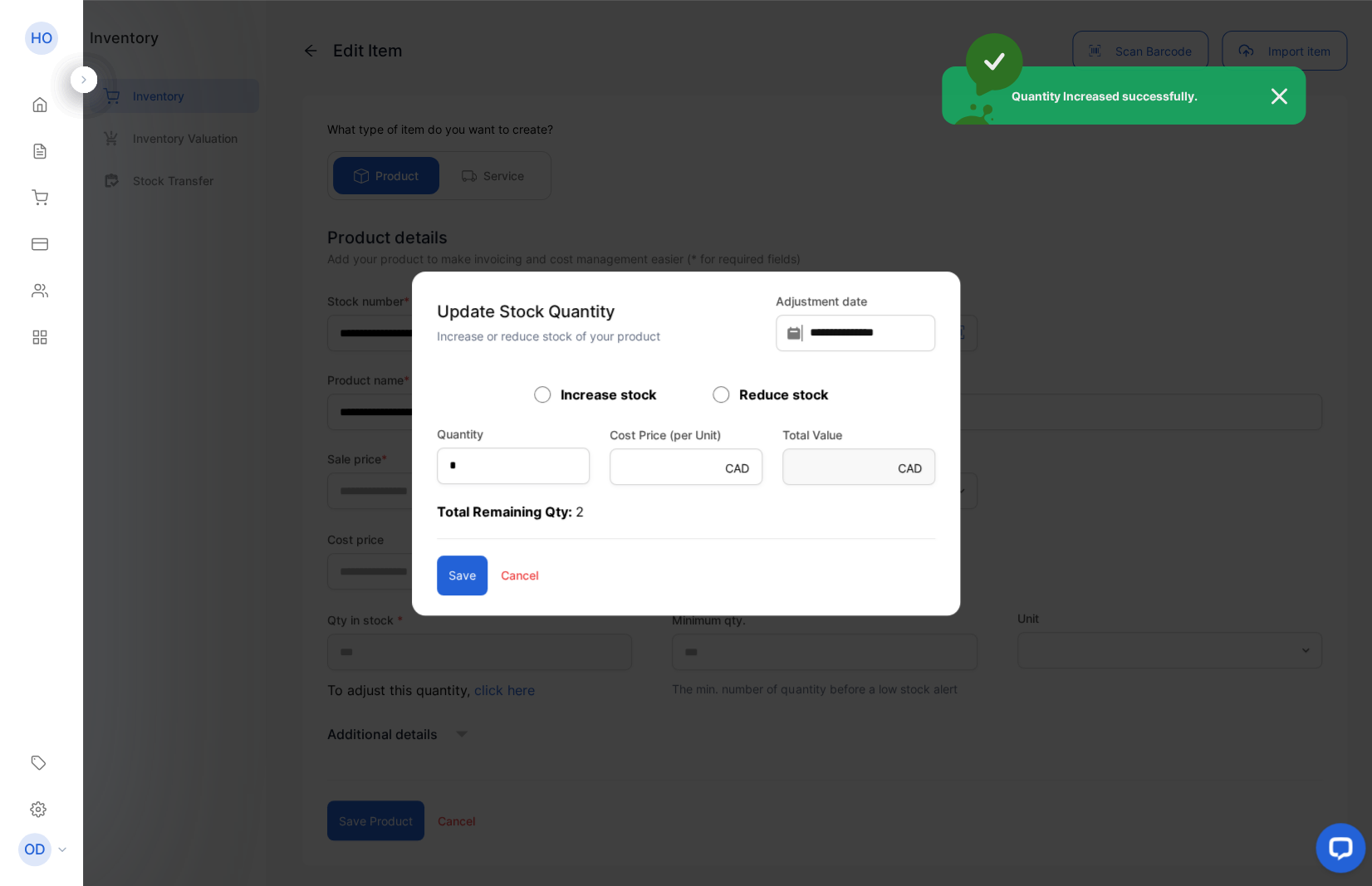
type input "*"
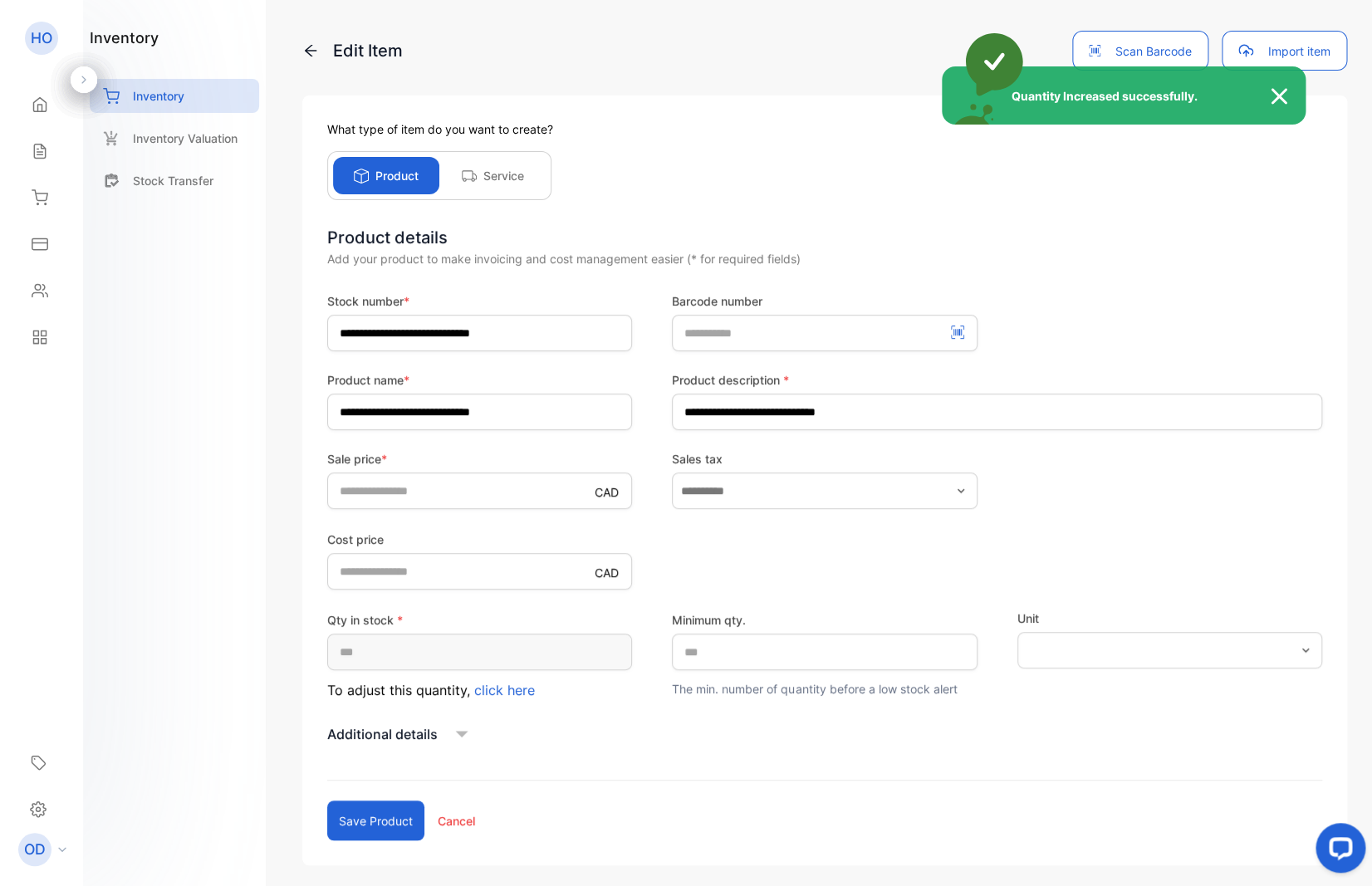
click at [376, 814] on div "Quantity Increased successfully." at bounding box center [686, 443] width 1372 height 886
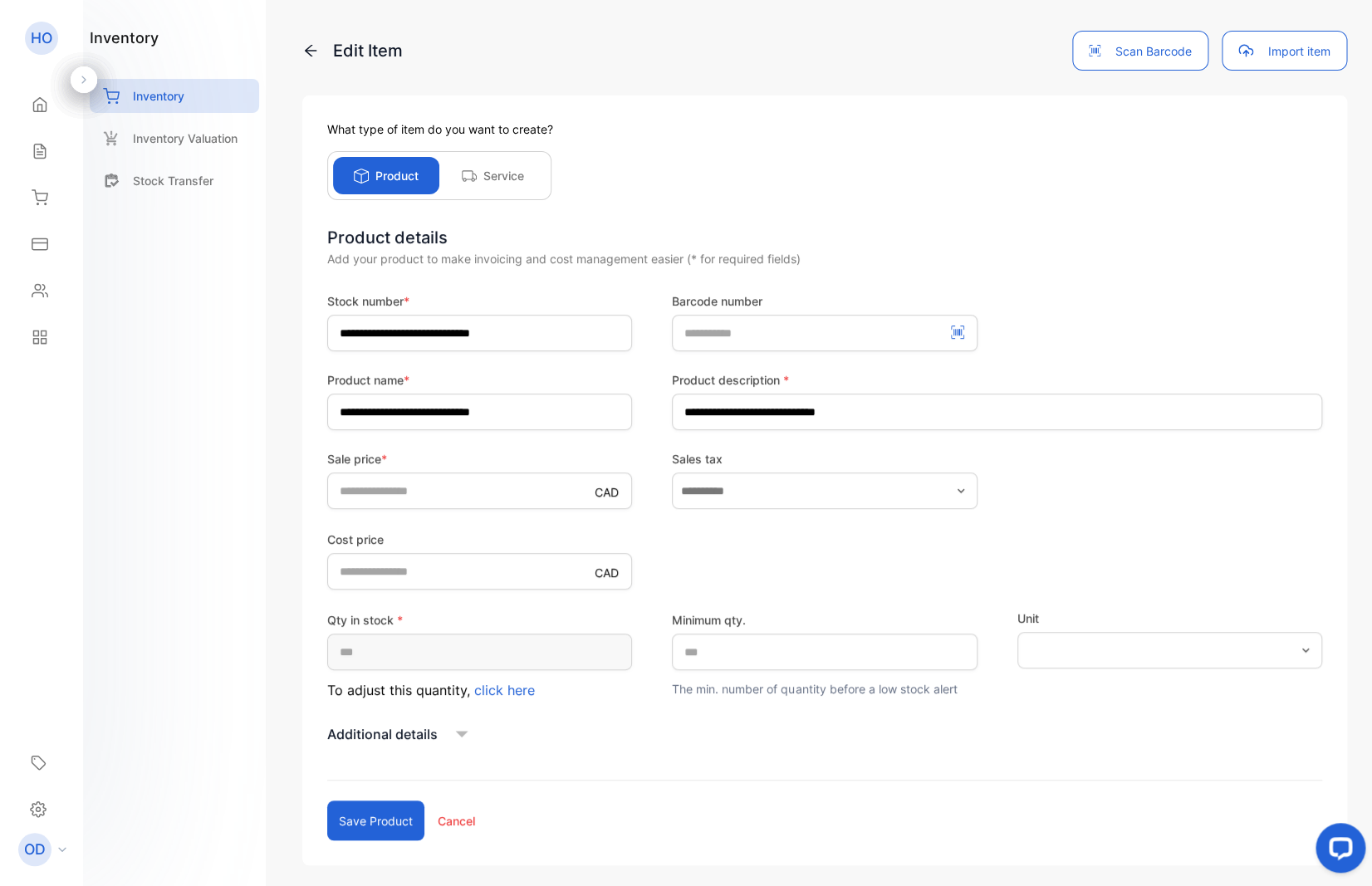
click at [394, 821] on button "Save product" at bounding box center [376, 820] width 97 height 40
